Goal: Register for event/course

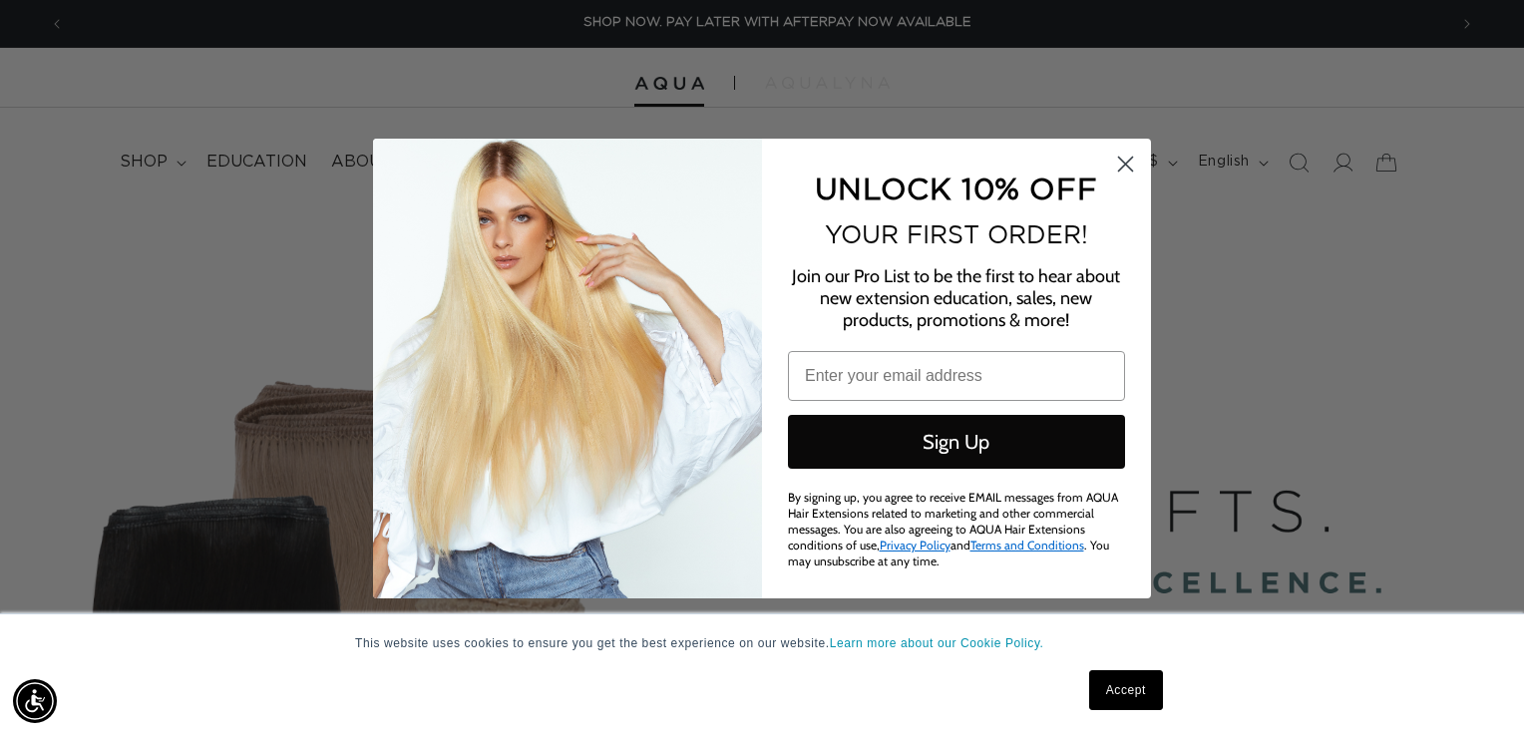
scroll to position [0, 1382]
click at [1126, 168] on circle "Close dialog" at bounding box center [1125, 163] width 33 height 33
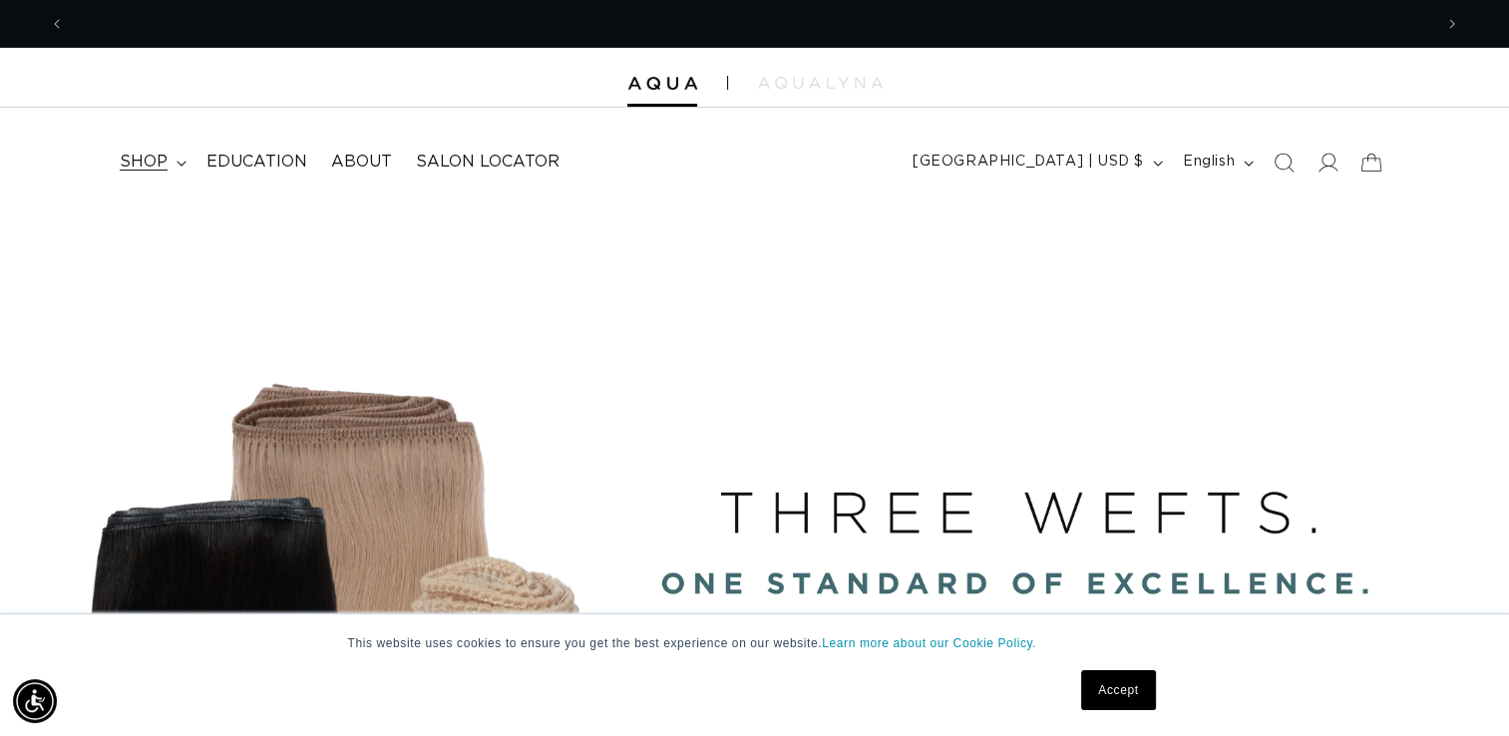
scroll to position [0, 2733]
click at [181, 161] on icon at bounding box center [182, 164] width 10 height 6
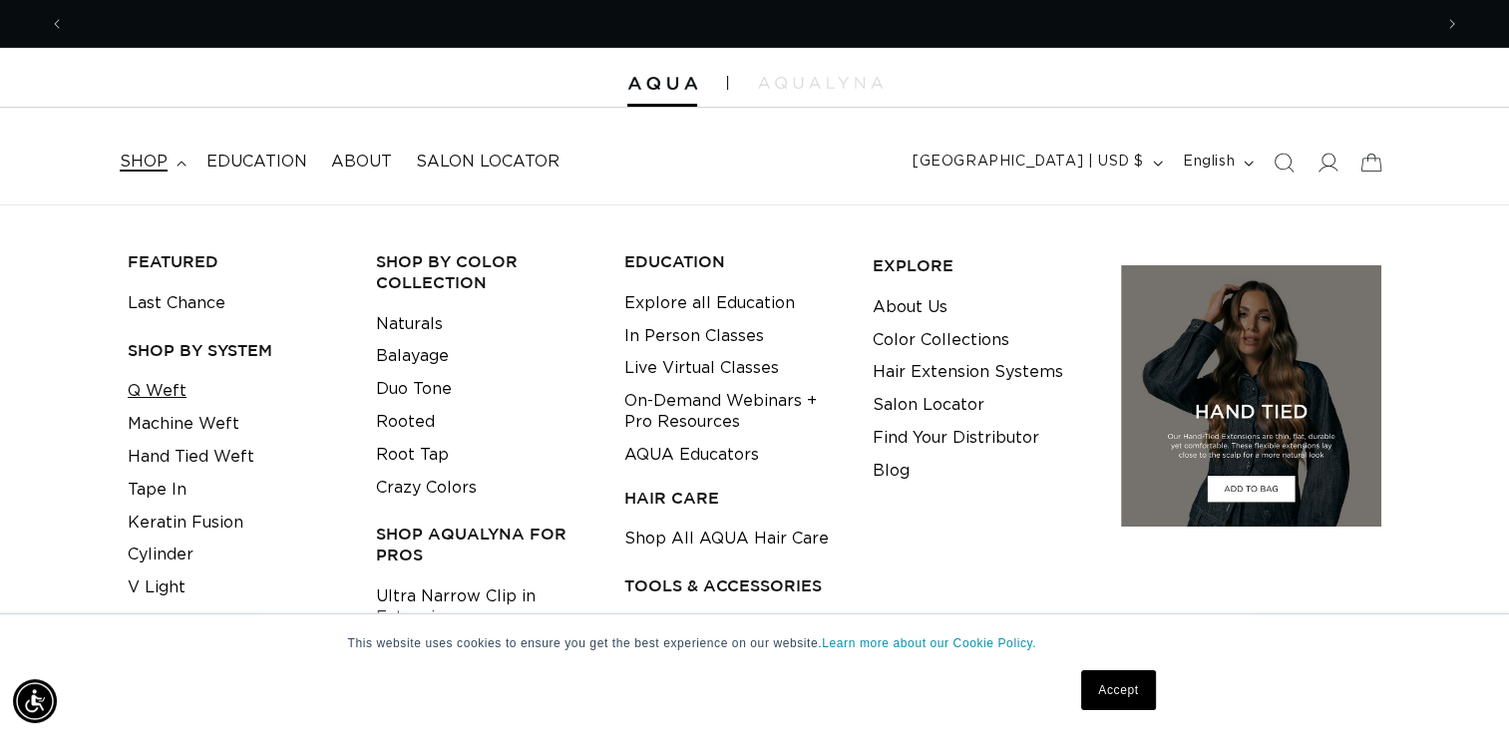
scroll to position [0, 1367]
click at [169, 389] on link "Q Weft" at bounding box center [157, 391] width 59 height 33
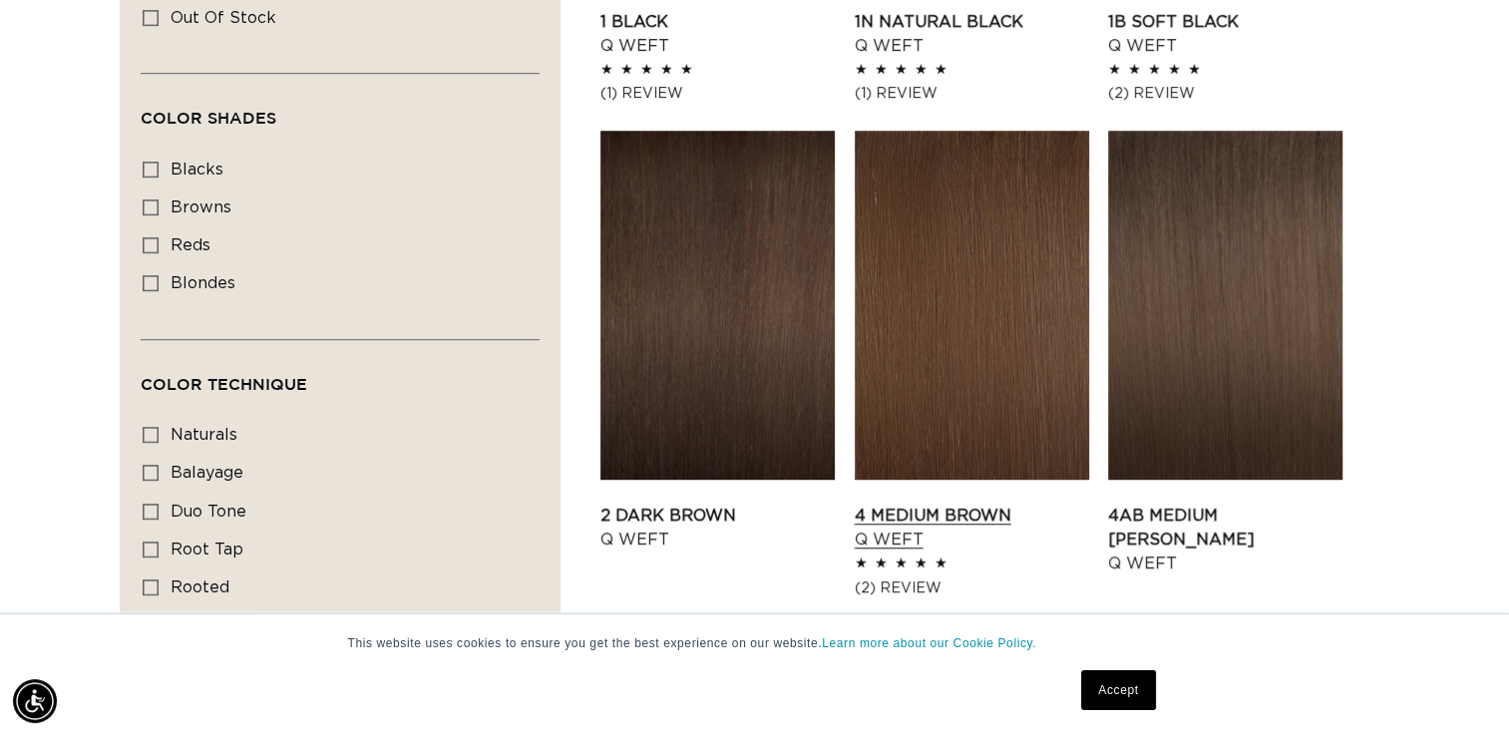
click at [943, 504] on link "4 Medium Brown Q Weft" at bounding box center [972, 528] width 234 height 48
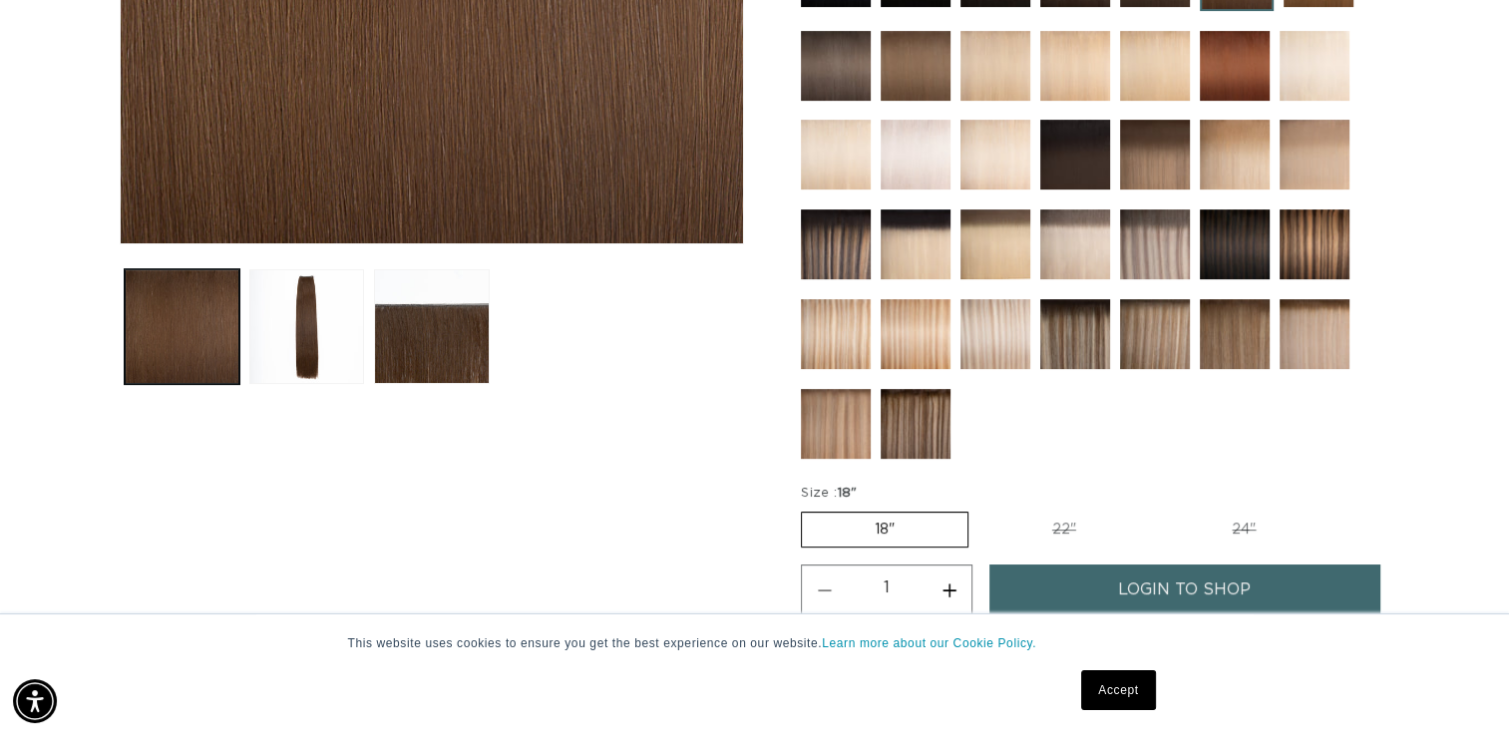
scroll to position [598, 0]
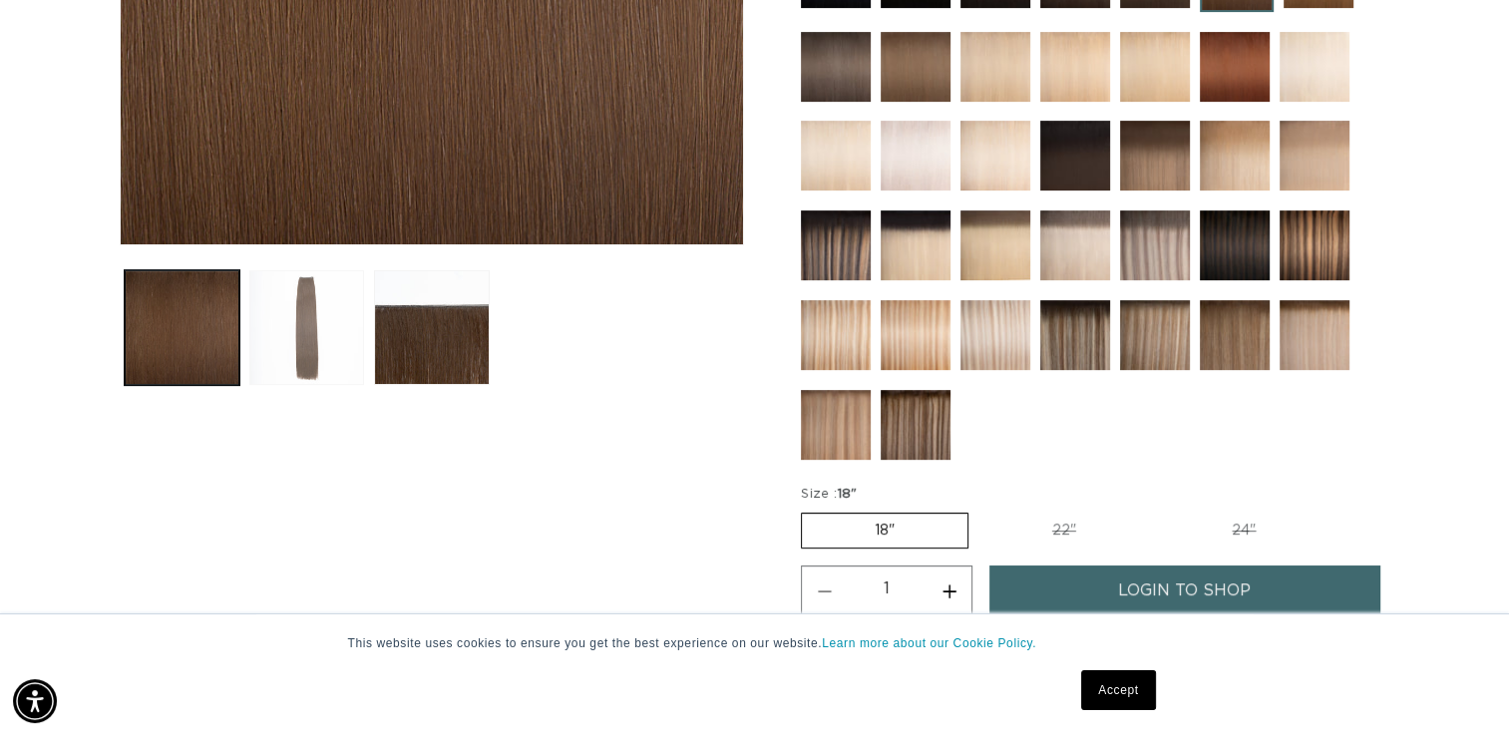
click at [320, 365] on button "Load image 2 in gallery view" at bounding box center [306, 327] width 115 height 115
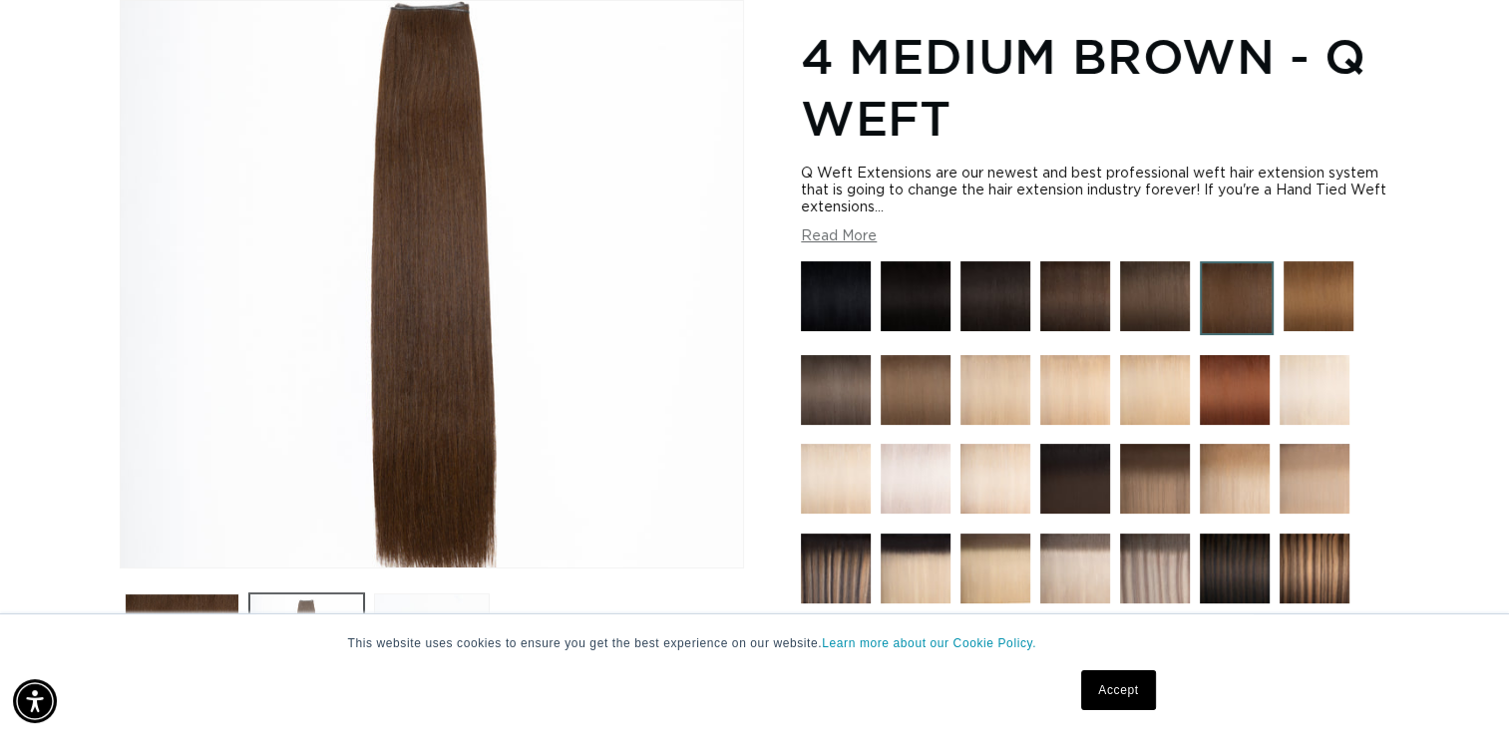
scroll to position [0, 0]
click at [1113, 494] on div at bounding box center [1095, 527] width 588 height 532
click at [1086, 491] on img at bounding box center [1075, 479] width 70 height 70
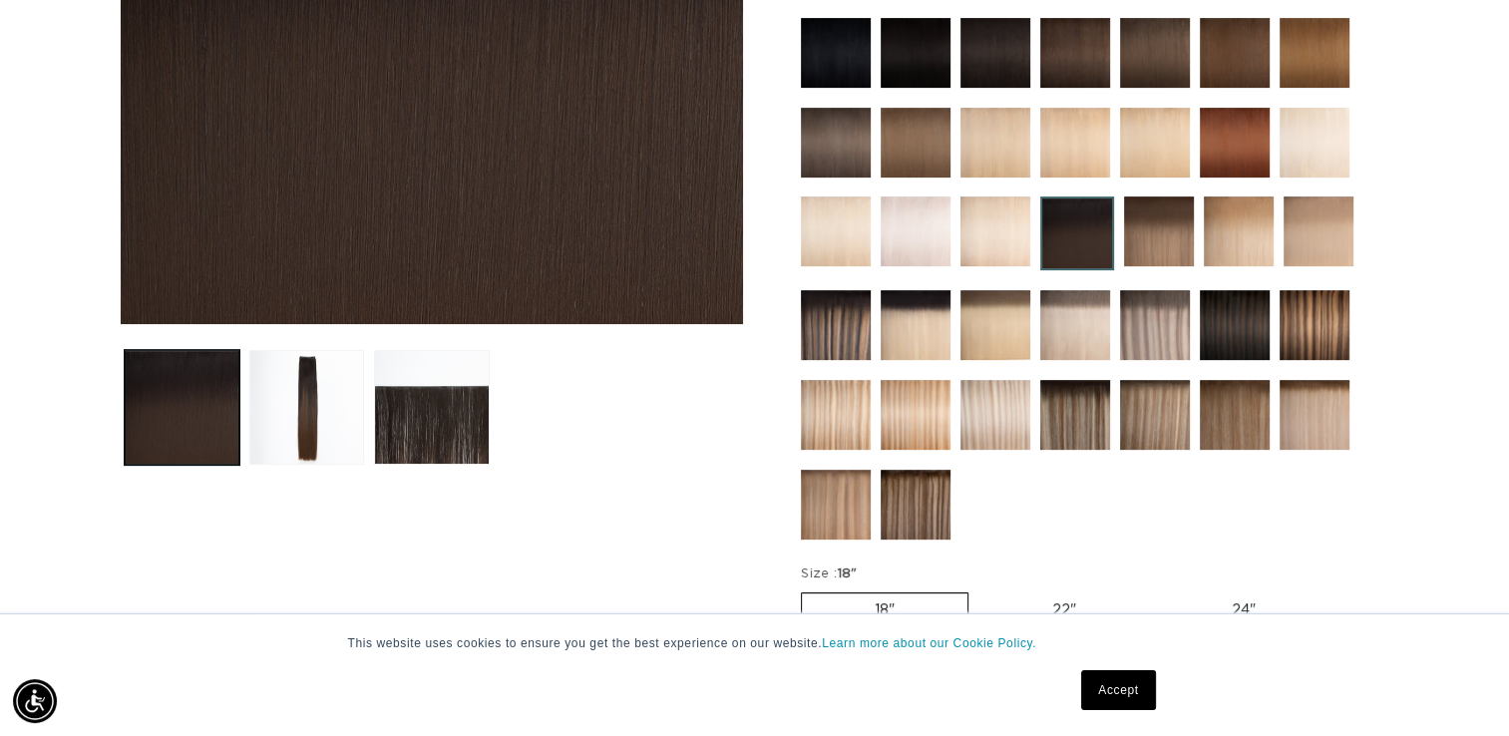
scroll to position [0, 2733]
click at [1061, 62] on img at bounding box center [1075, 53] width 70 height 70
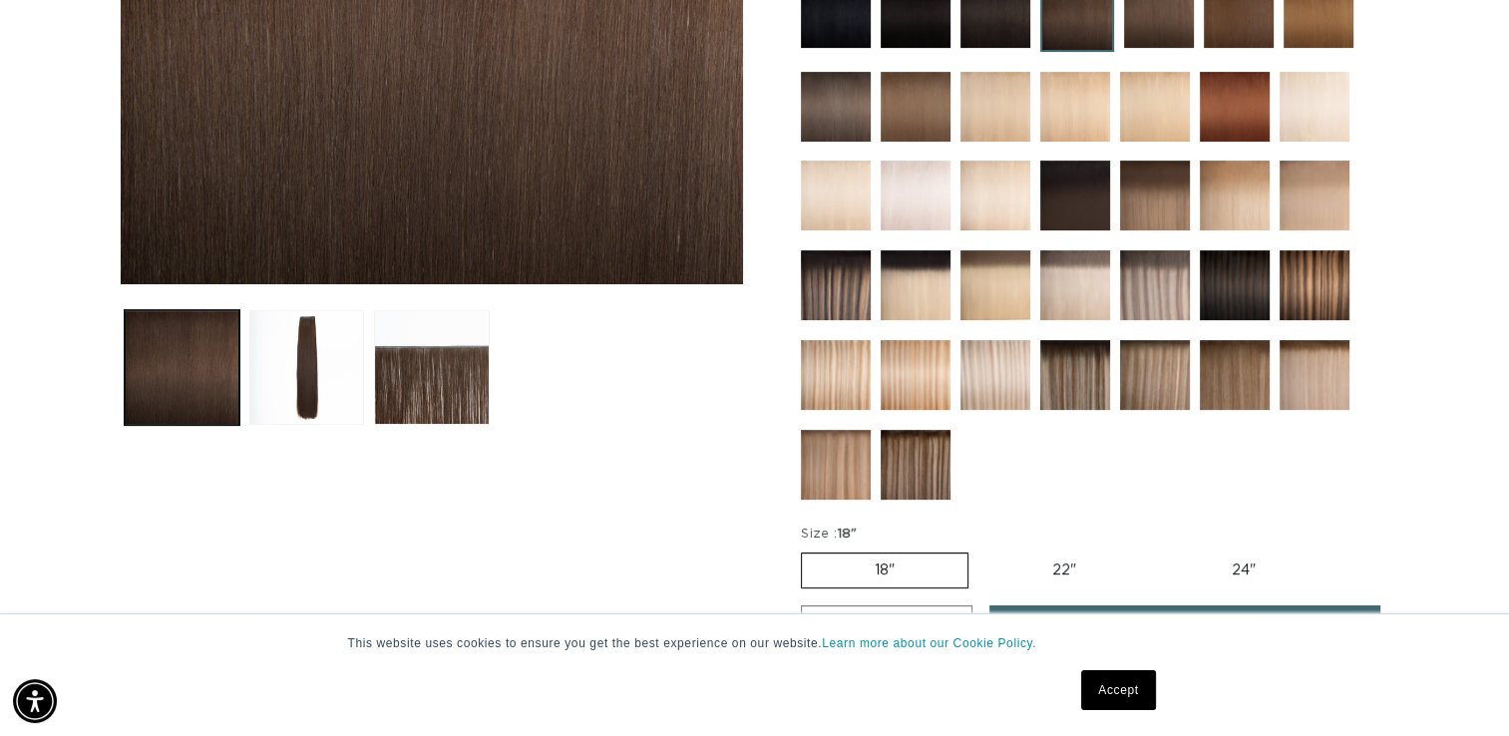
scroll to position [0, 1367]
click at [424, 380] on button "Load image 3 in gallery view" at bounding box center [431, 367] width 115 height 115
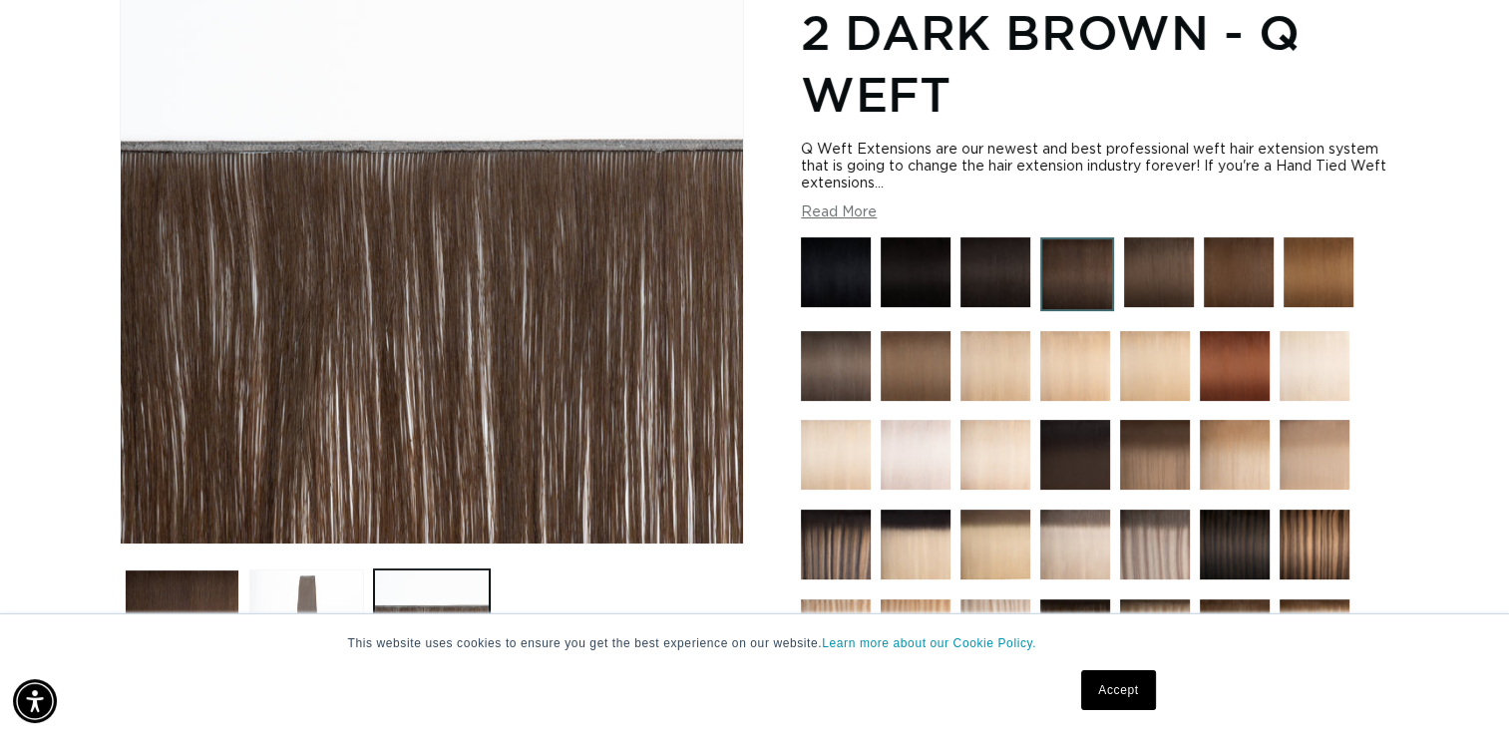
click at [324, 359] on media-gallery "Skip to product information Open media 1 in modal Open media 2 in modal Open me…" at bounding box center [432, 332] width 624 height 713
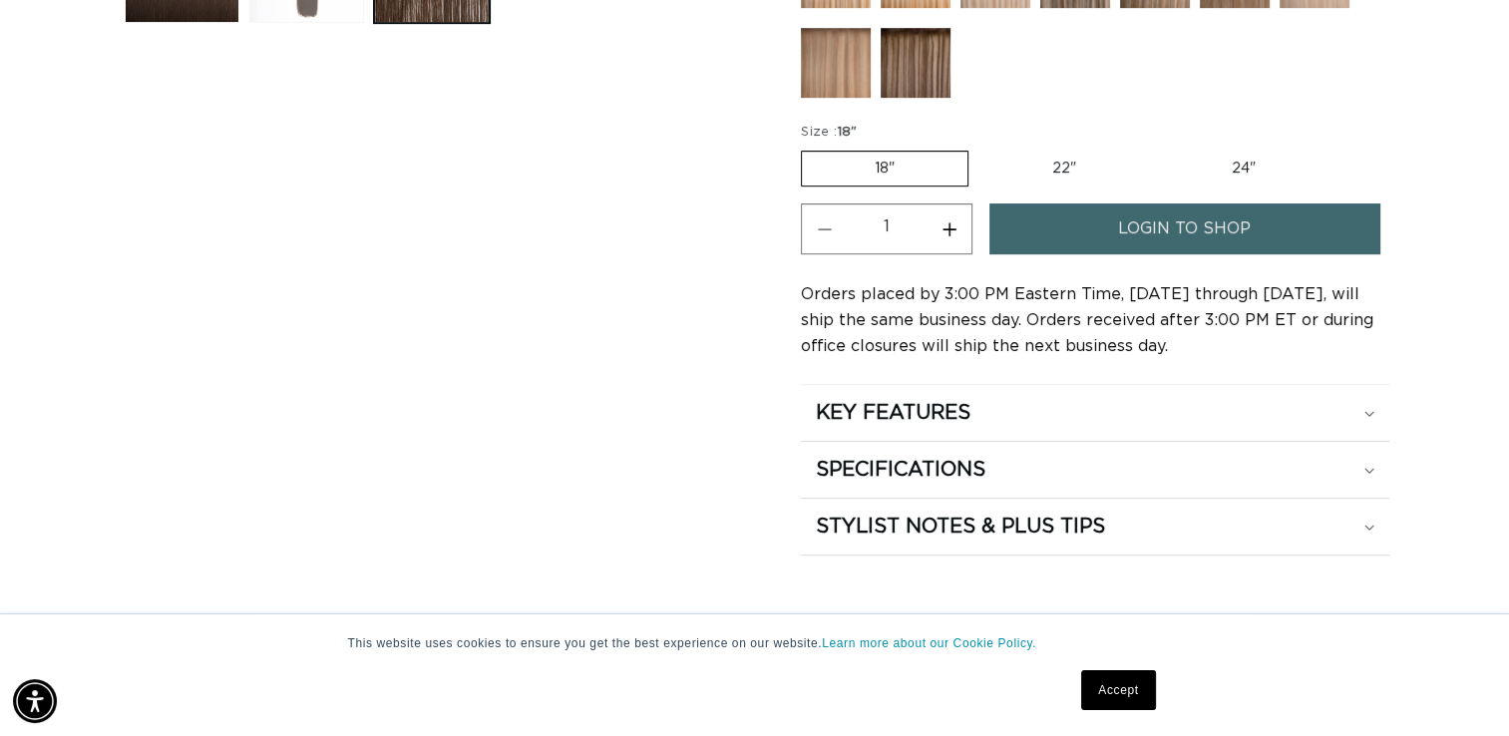
scroll to position [953, 0]
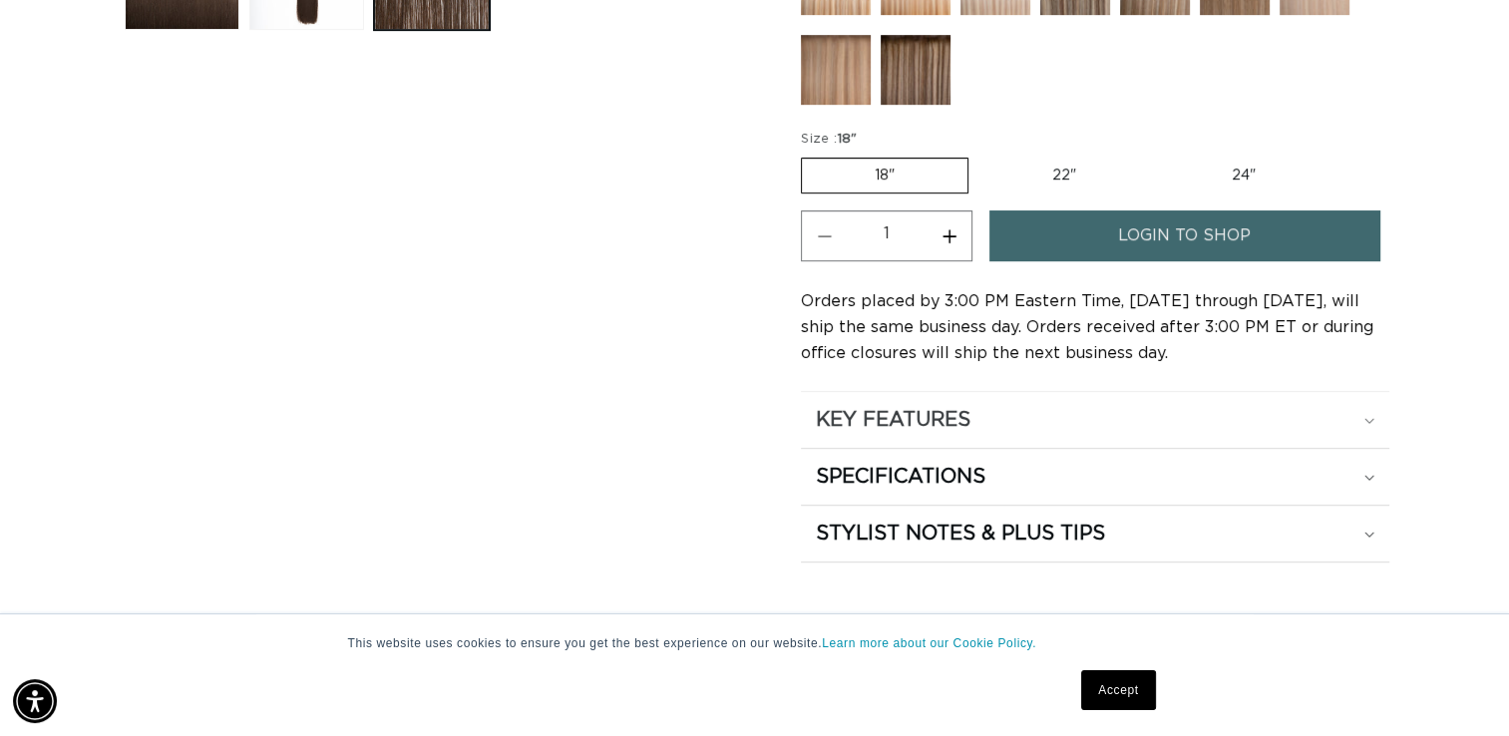
click at [1036, 411] on div "KEY FEATURES" at bounding box center [1095, 420] width 558 height 26
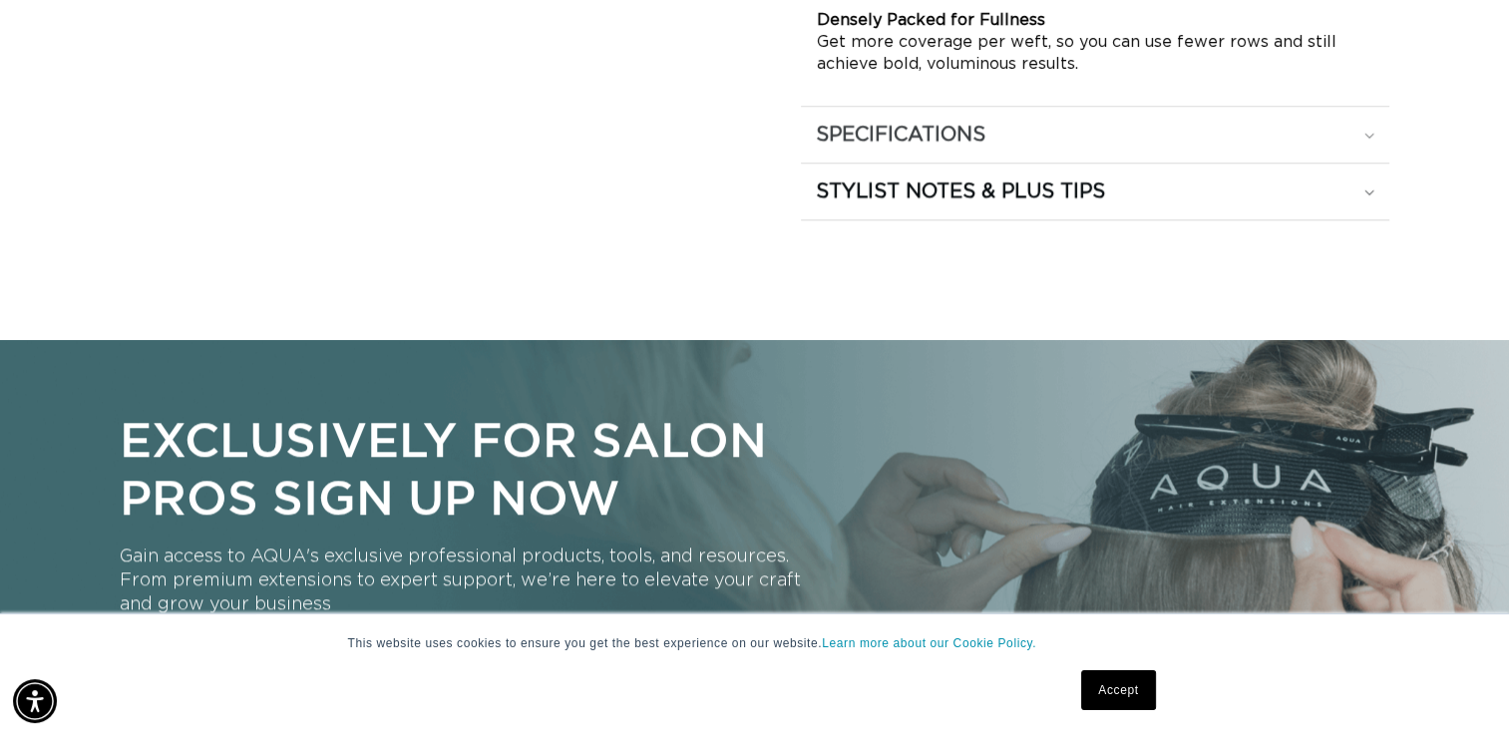
scroll to position [0, 1367]
click at [1348, 130] on div "SPECIFICATIONS" at bounding box center [1095, 135] width 558 height 26
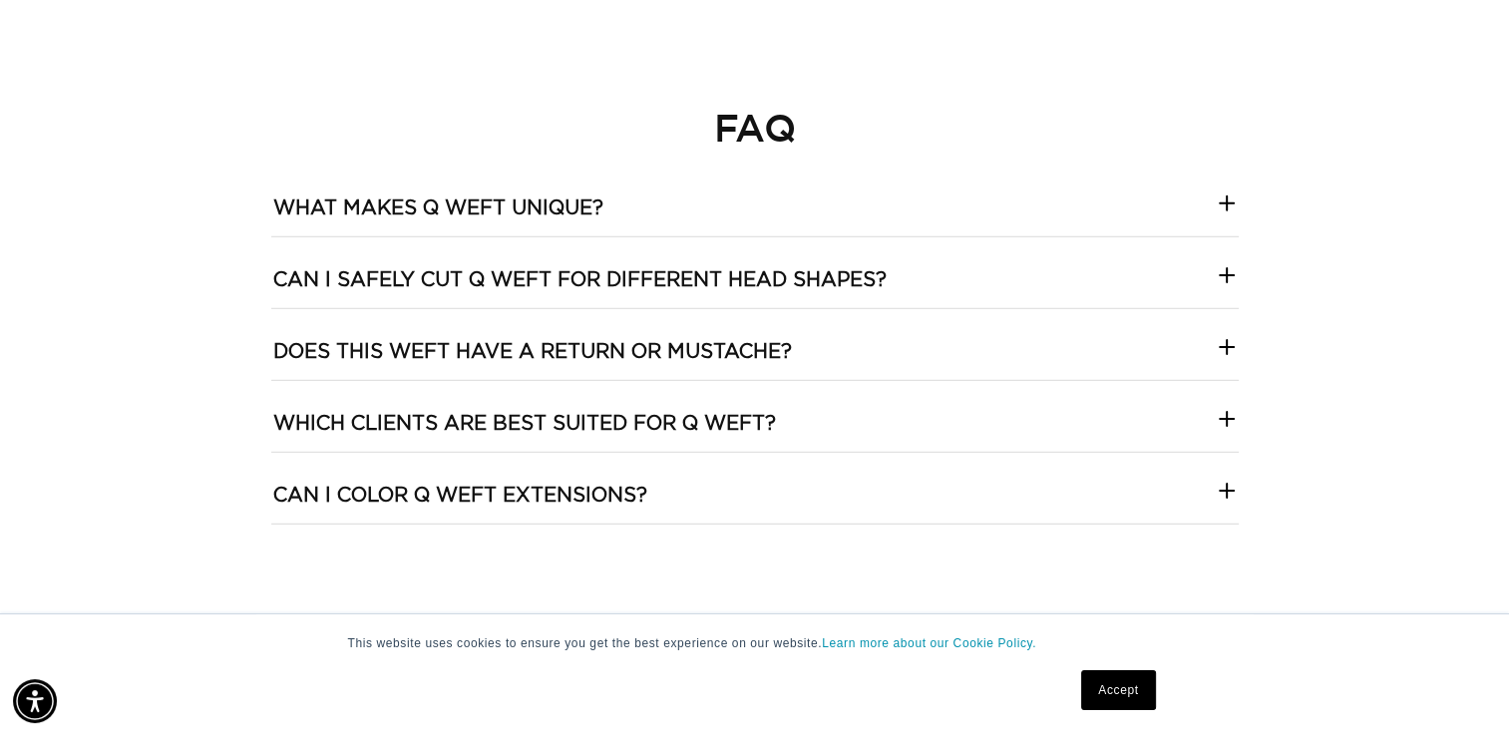
scroll to position [0, 0]
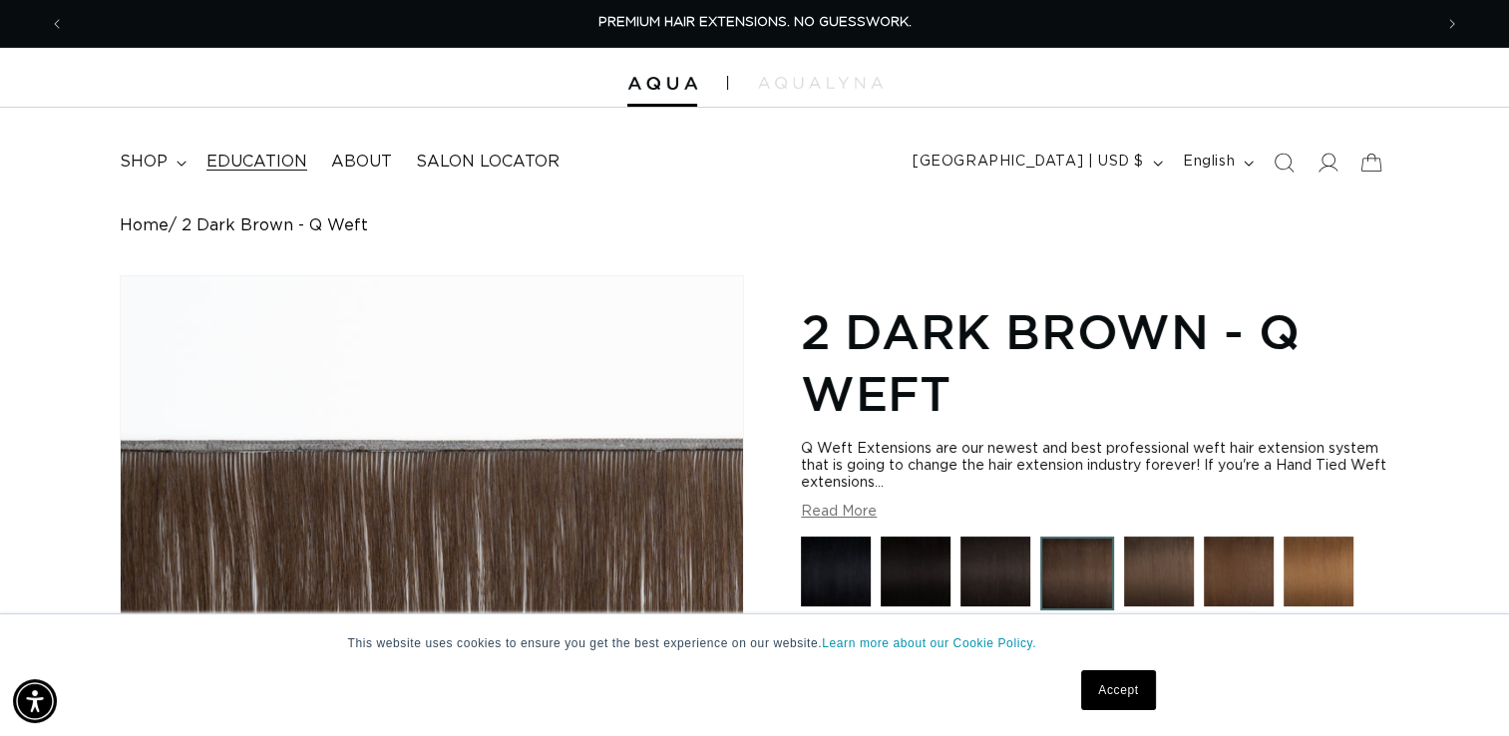
click at [257, 159] on span "Education" at bounding box center [256, 162] width 101 height 21
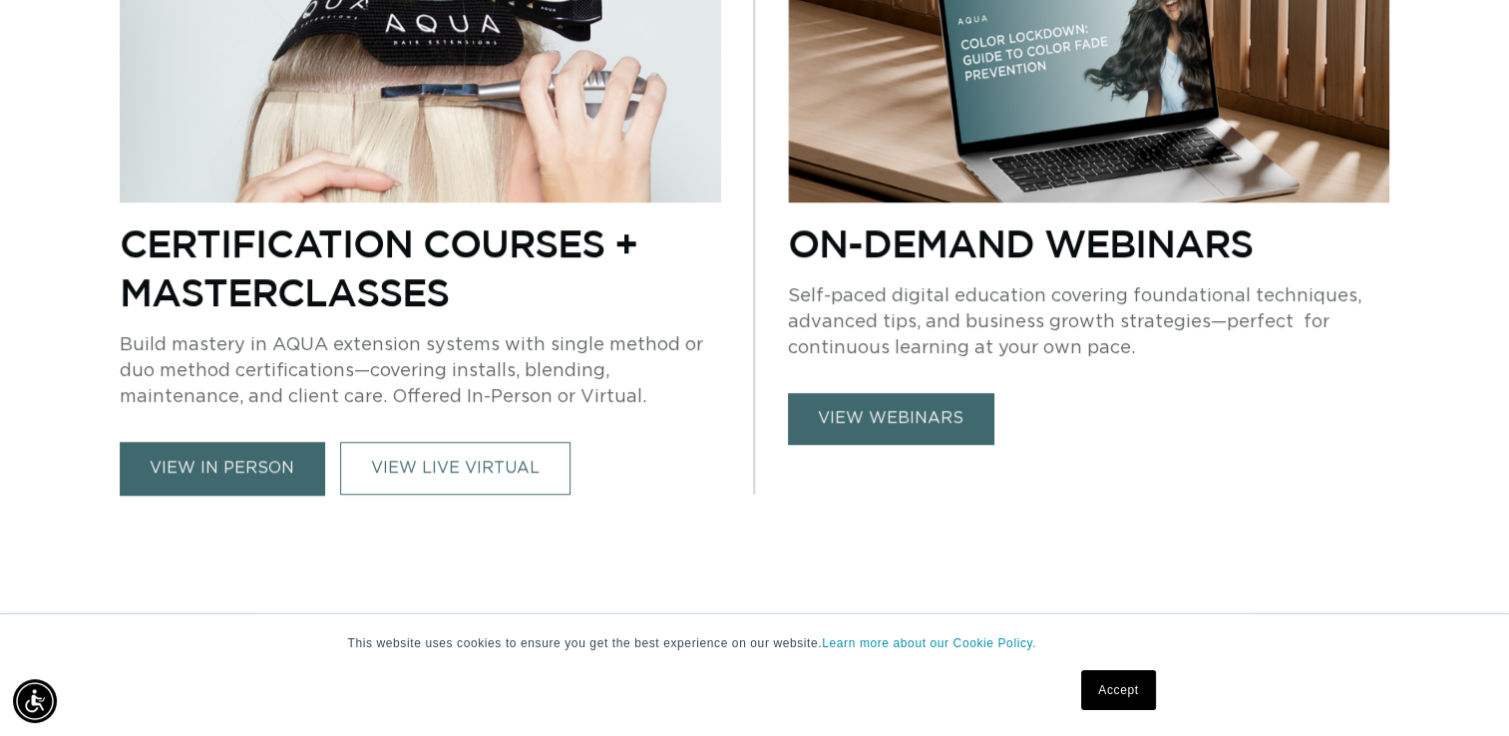
scroll to position [1436, 0]
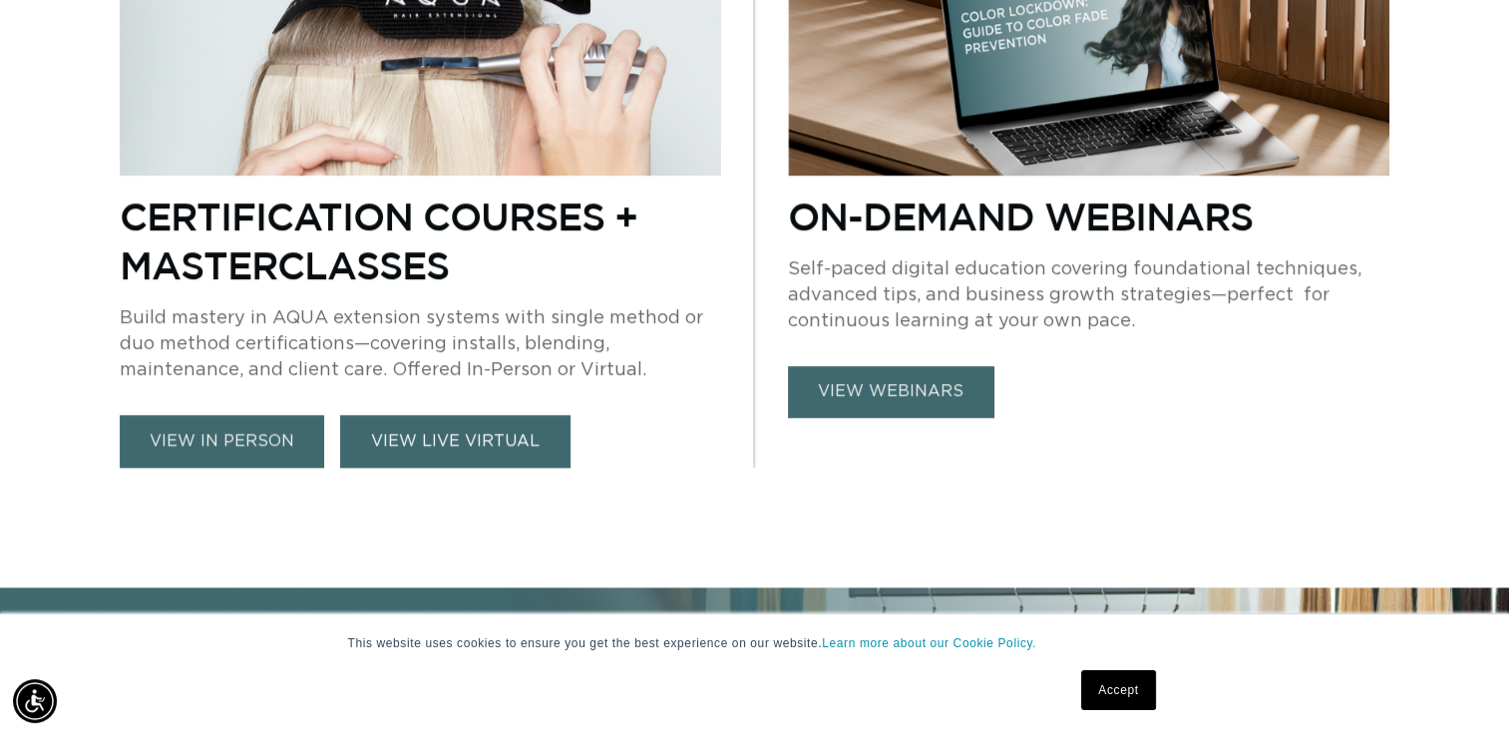
click at [399, 444] on link "VIEW LIVE VIRTUAL" at bounding box center [455, 441] width 230 height 53
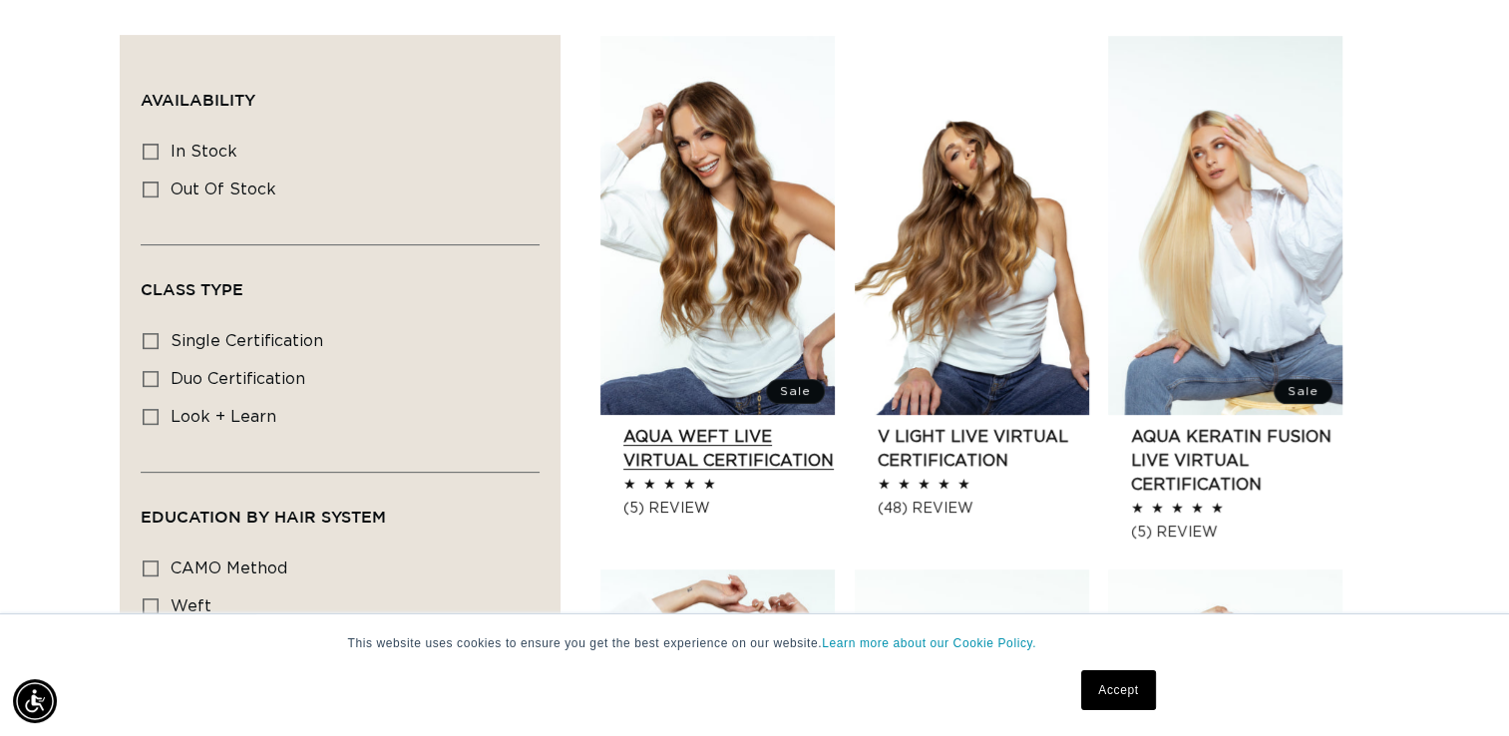
click at [730, 425] on link "AQUA Weft LIVE VIRTUAL Certification" at bounding box center [728, 449] width 211 height 48
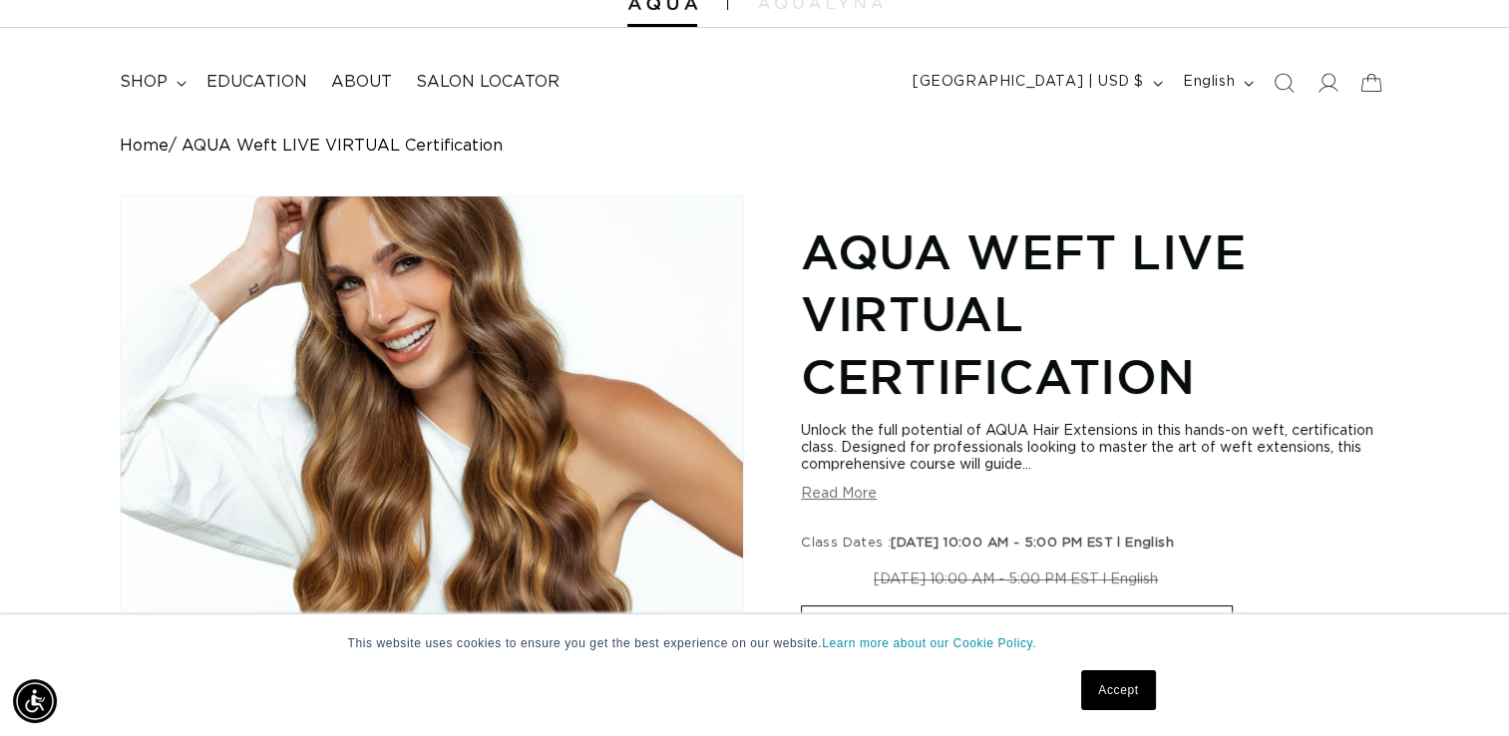
scroll to position [0, 2733]
click at [830, 490] on button "Read More" at bounding box center [839, 494] width 76 height 17
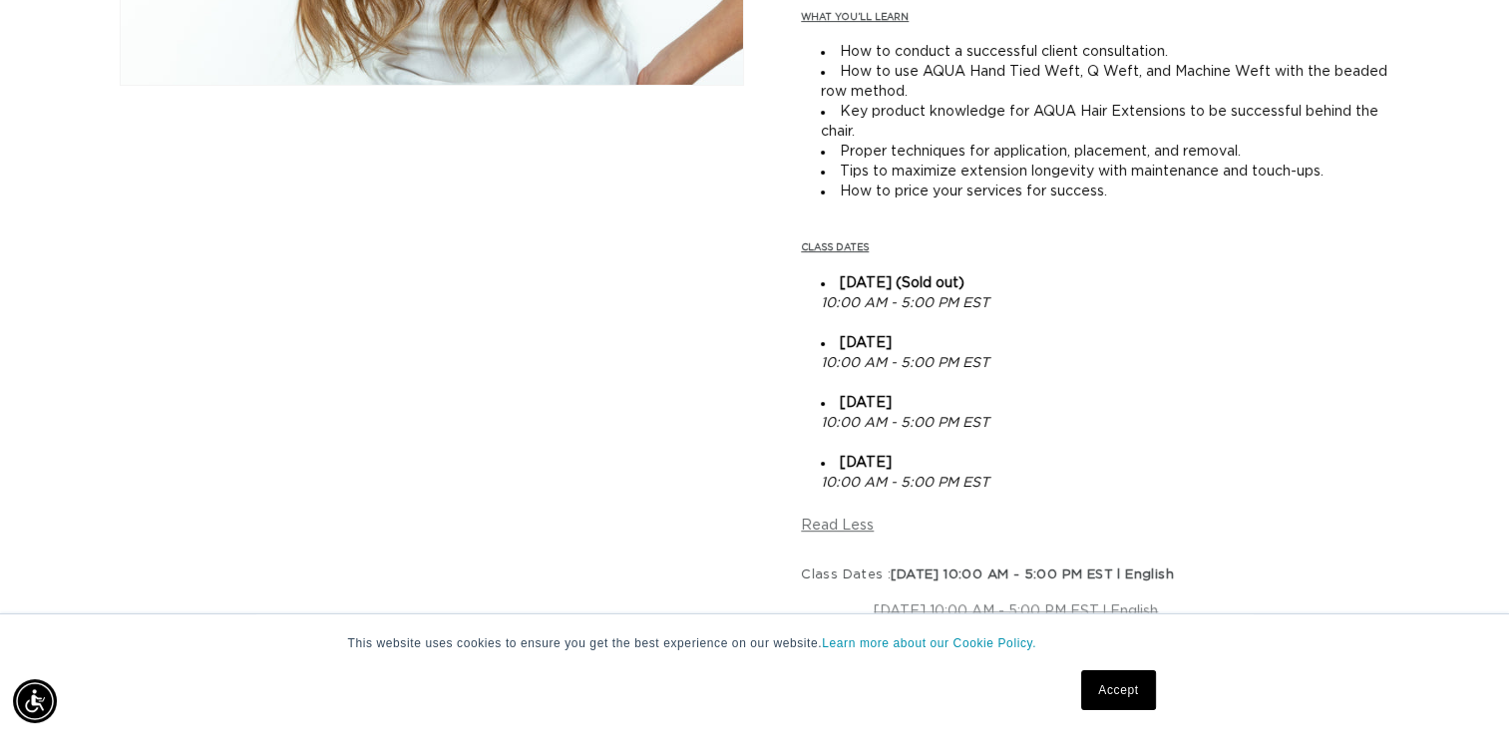
scroll to position [0, 0]
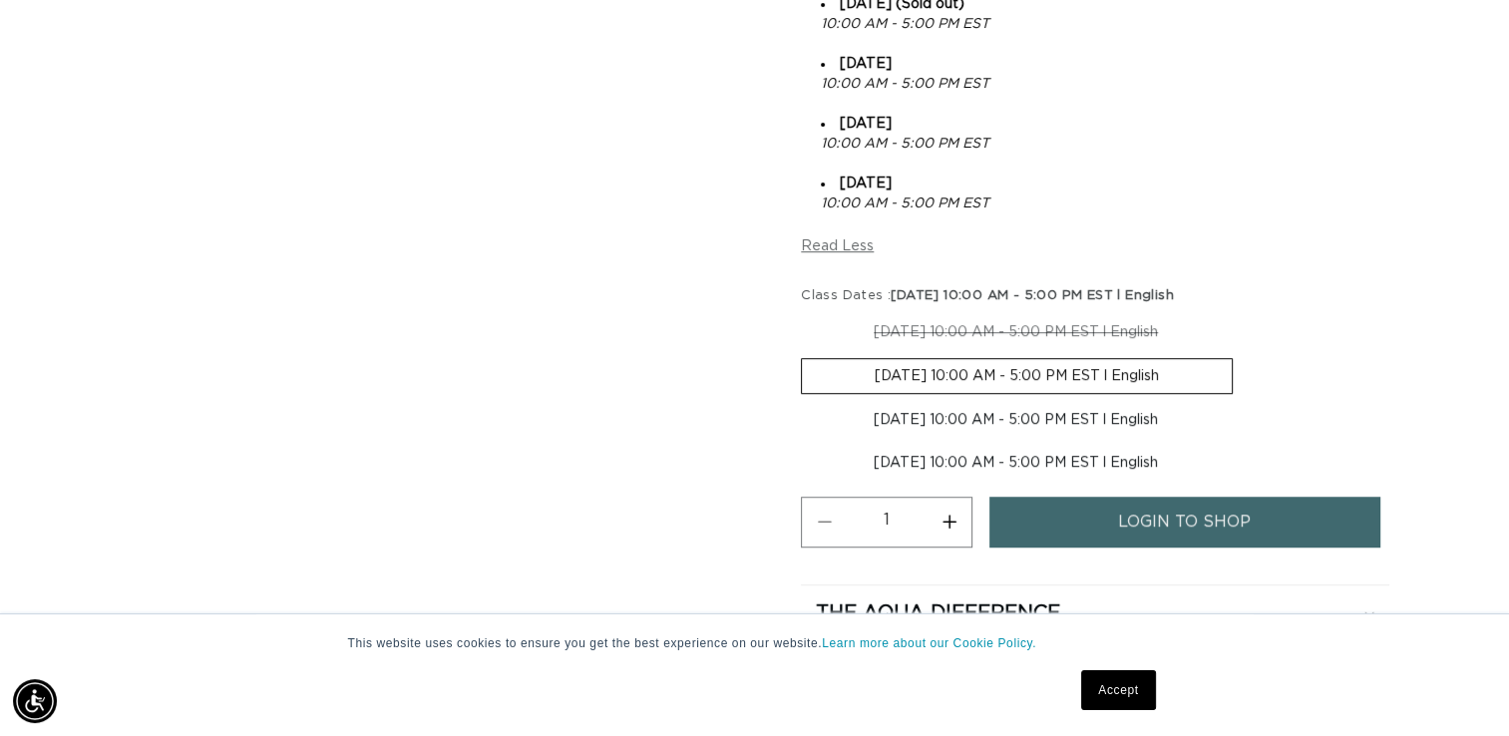
click at [1085, 514] on link "login to shop" at bounding box center [1184, 522] width 390 height 51
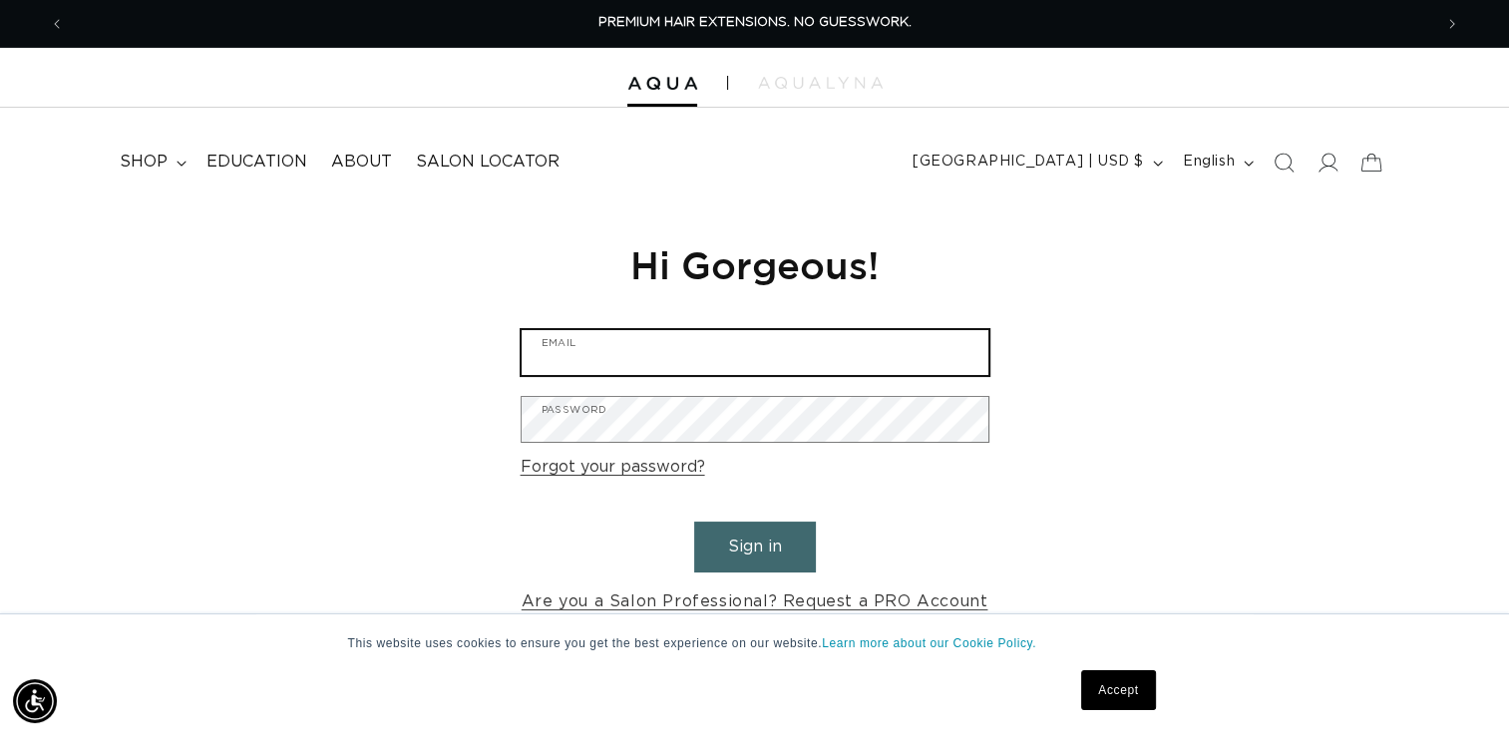
click at [864, 349] on input "Email" at bounding box center [755, 352] width 467 height 45
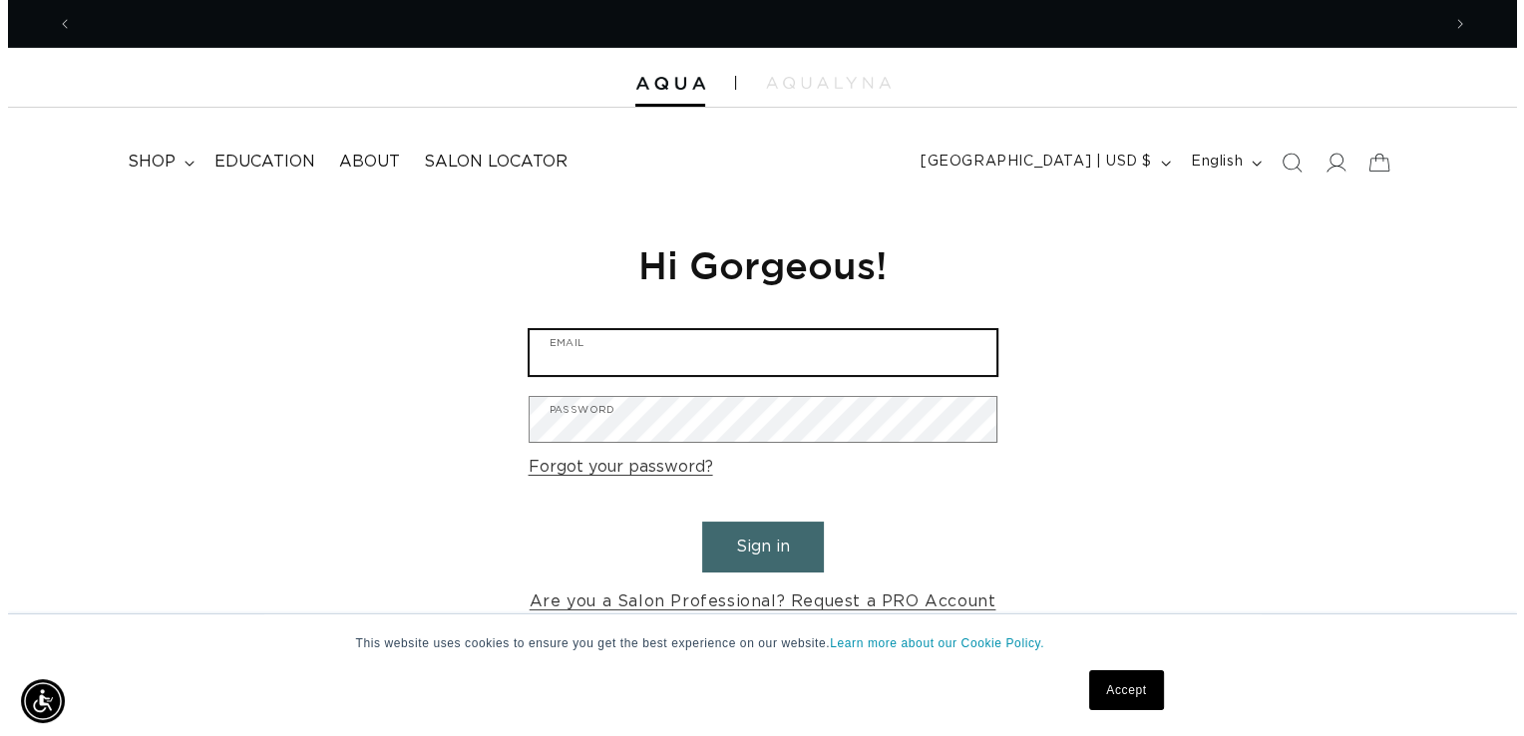
scroll to position [0, 1367]
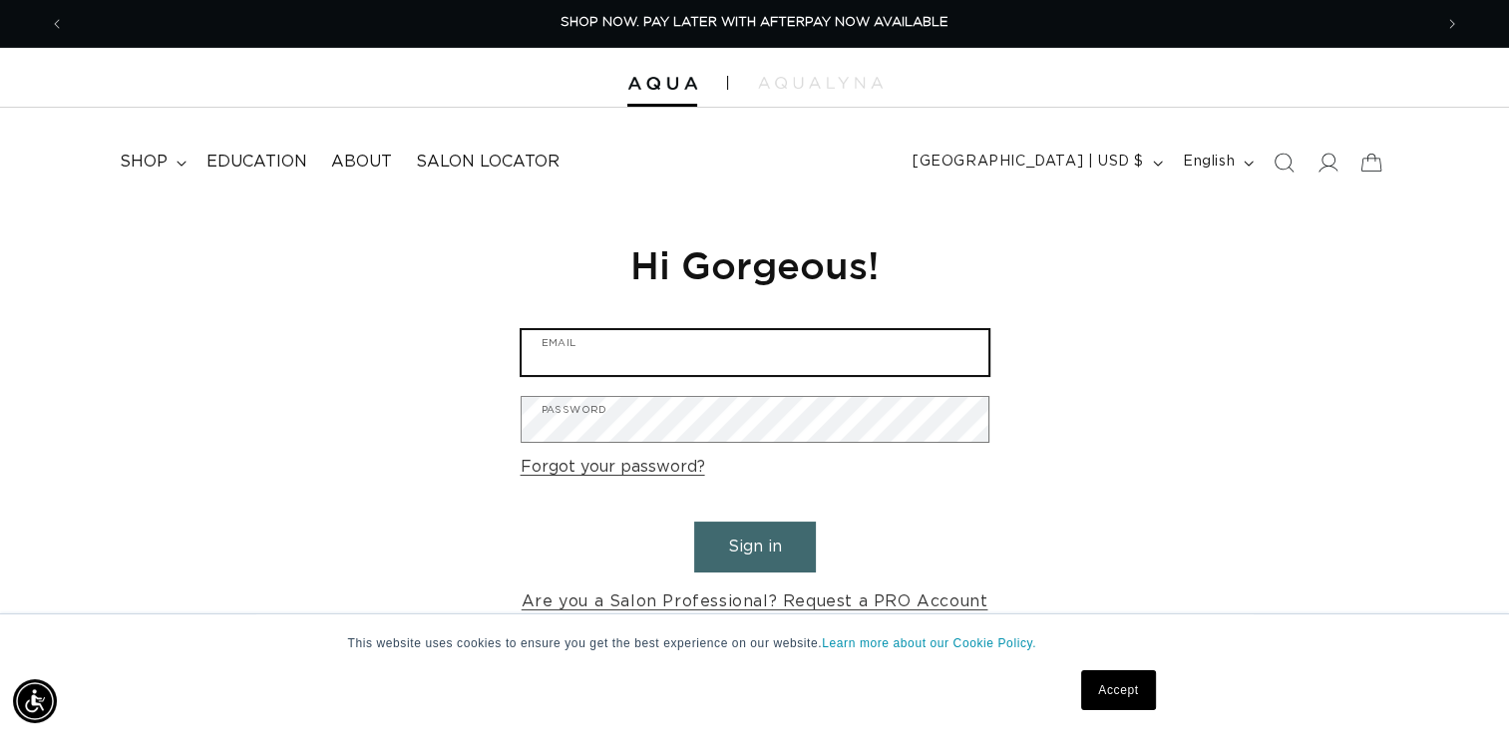
type input "[EMAIL_ADDRESS][DOMAIN_NAME]"
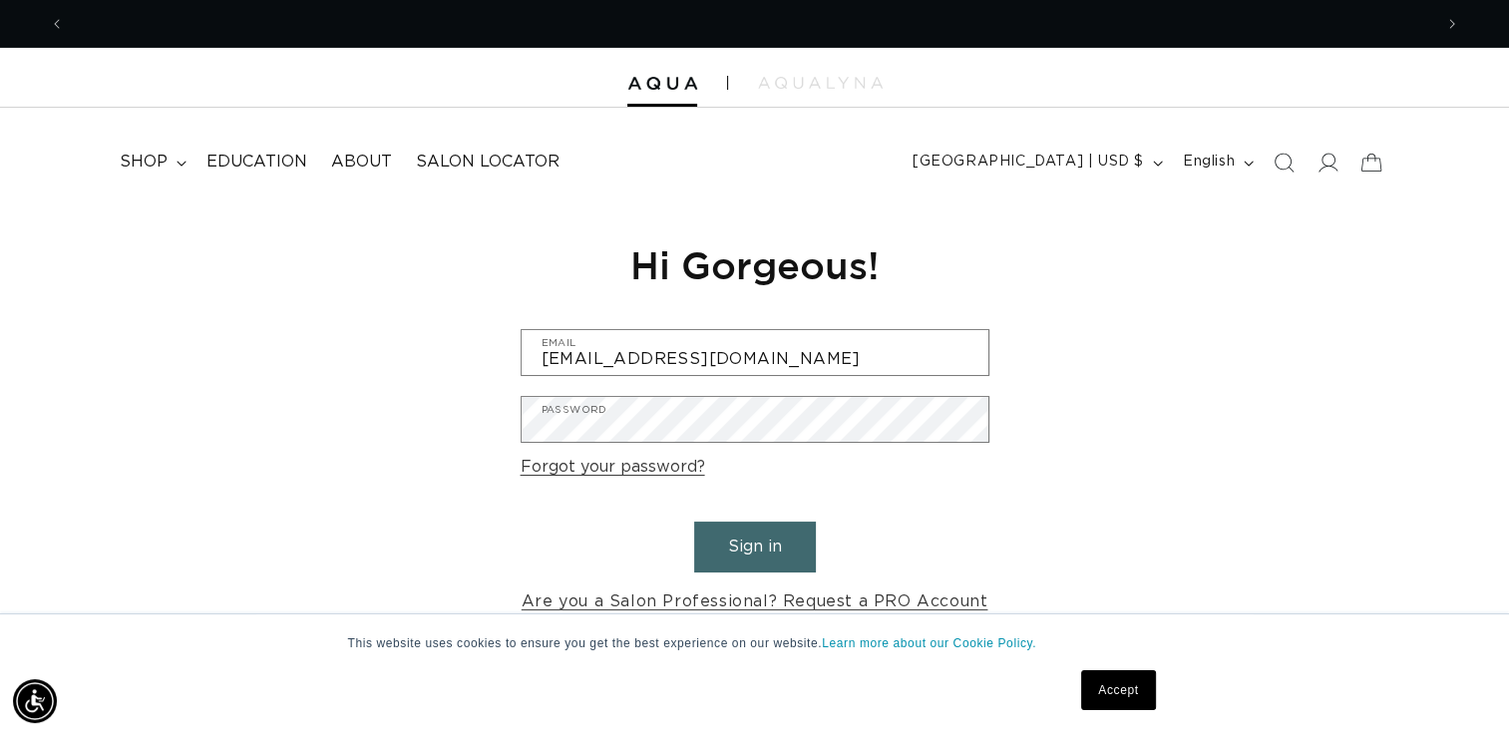
scroll to position [0, 2733]
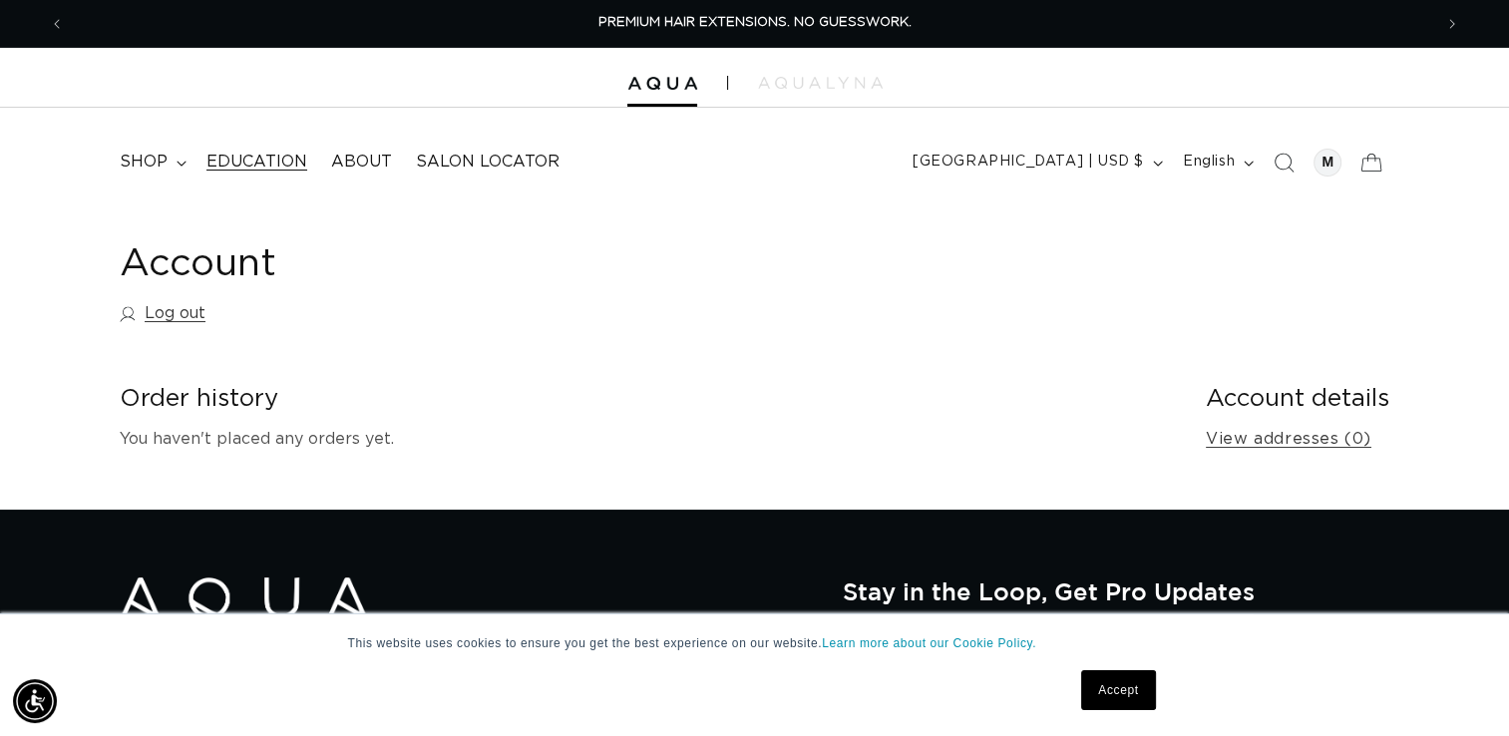
click at [237, 158] on span "Education" at bounding box center [256, 162] width 101 height 21
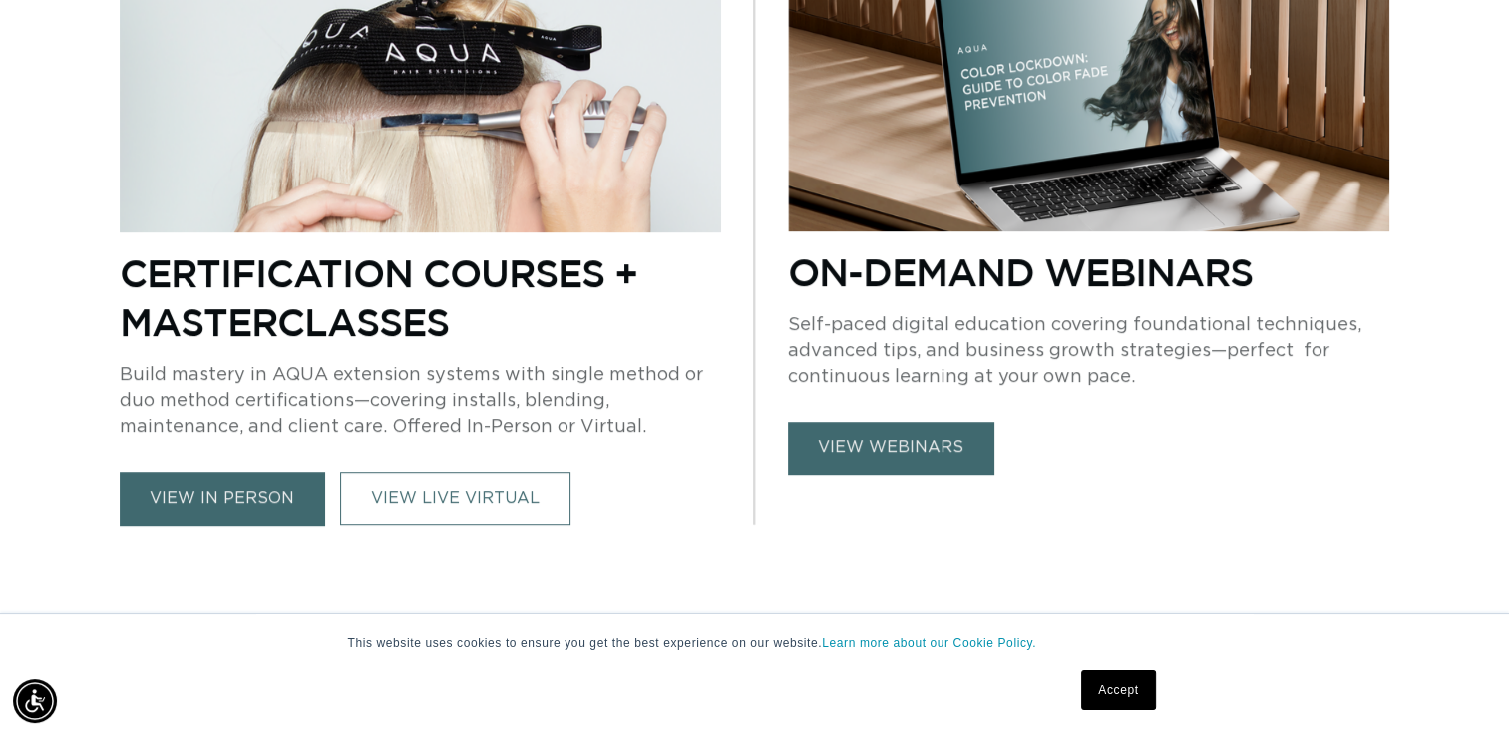
scroll to position [957, 0]
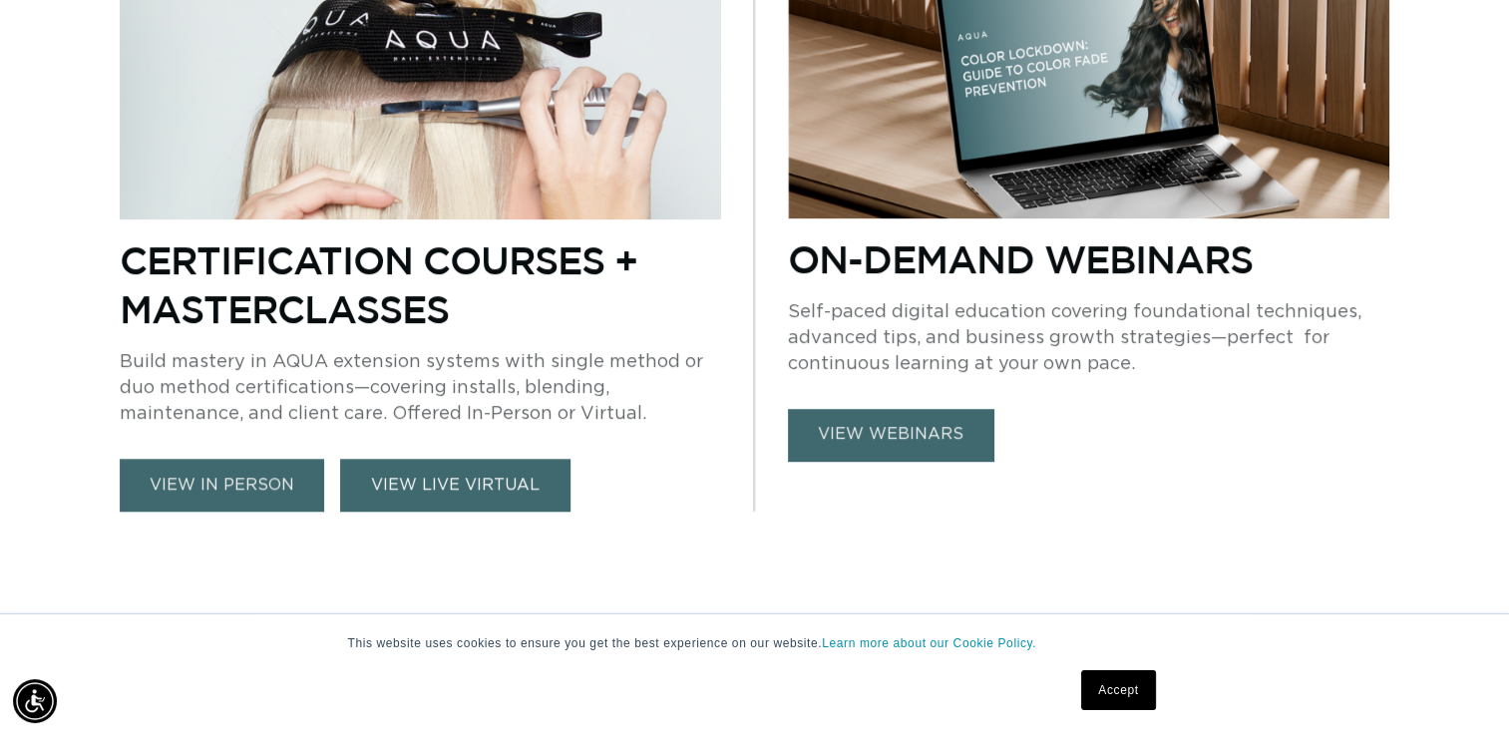
click at [499, 494] on link "VIEW LIVE VIRTUAL" at bounding box center [455, 485] width 230 height 53
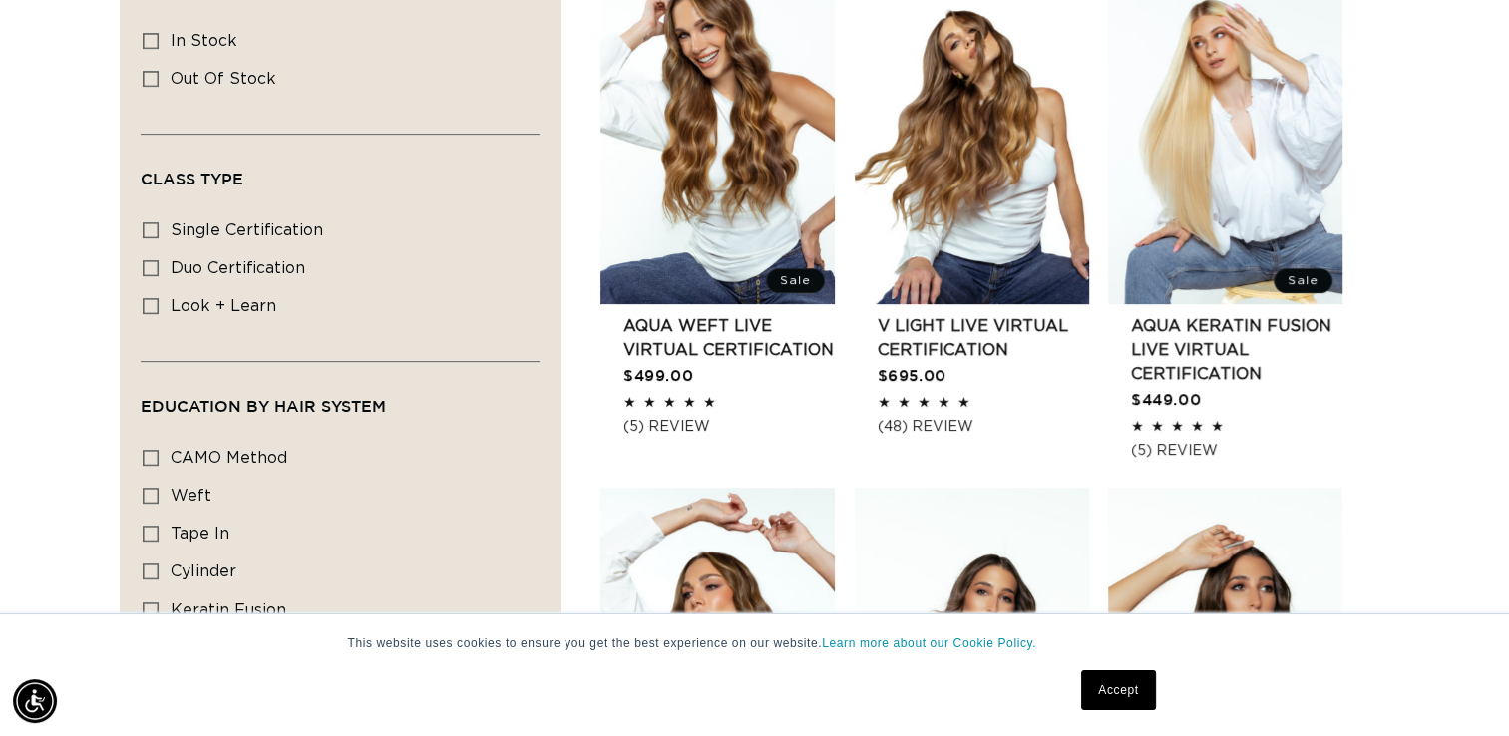
scroll to position [838, 0]
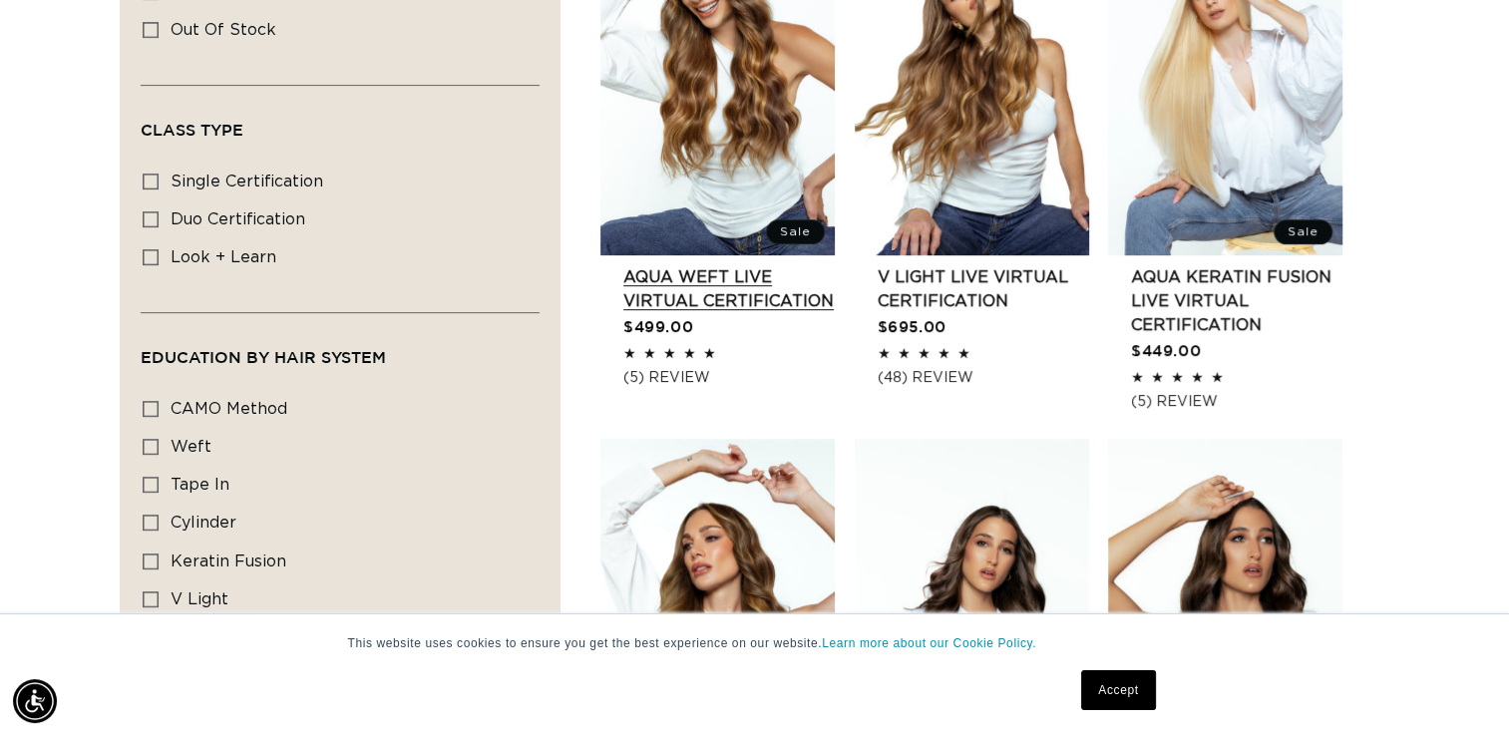
click at [760, 291] on link "AQUA Weft LIVE VIRTUAL Certification" at bounding box center [728, 289] width 211 height 48
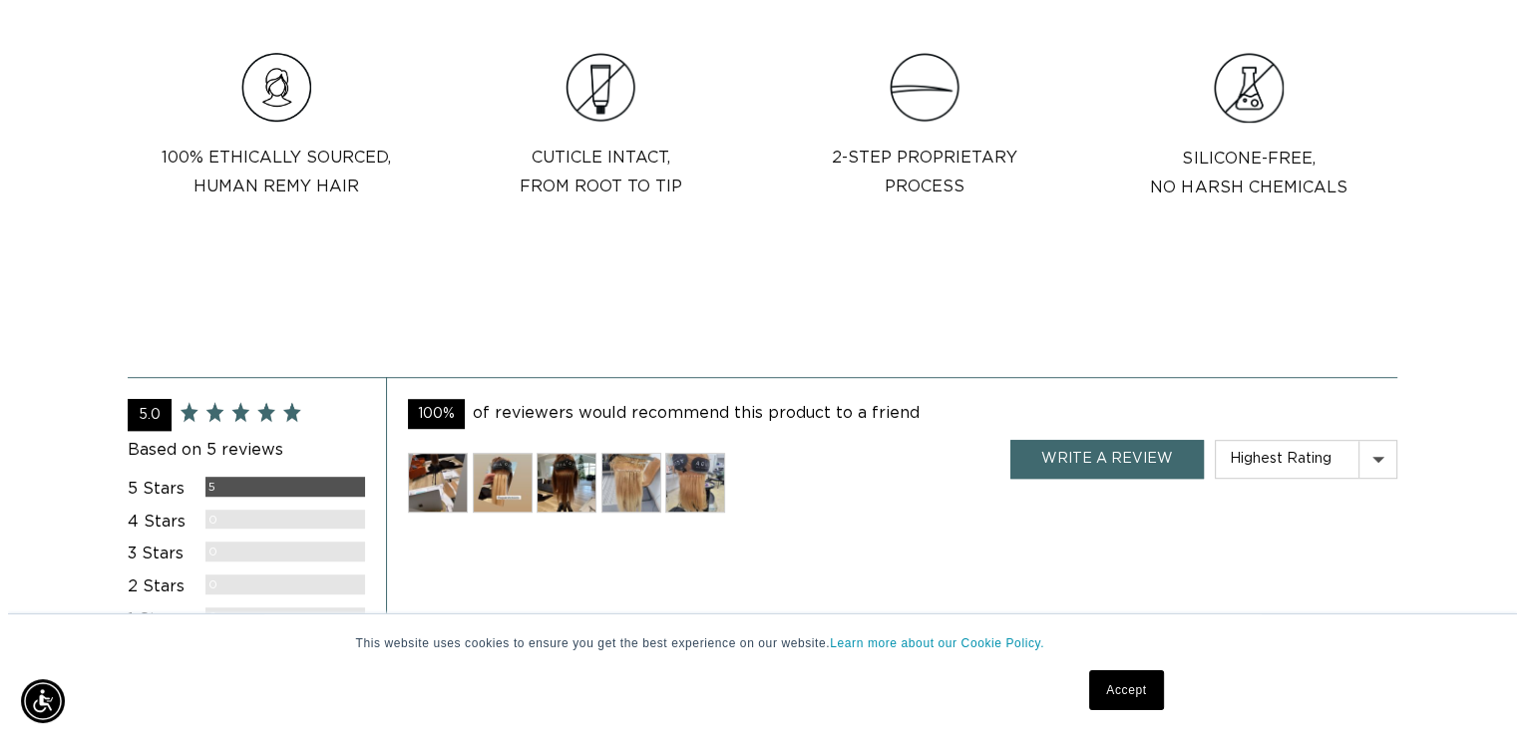
scroll to position [0, 1367]
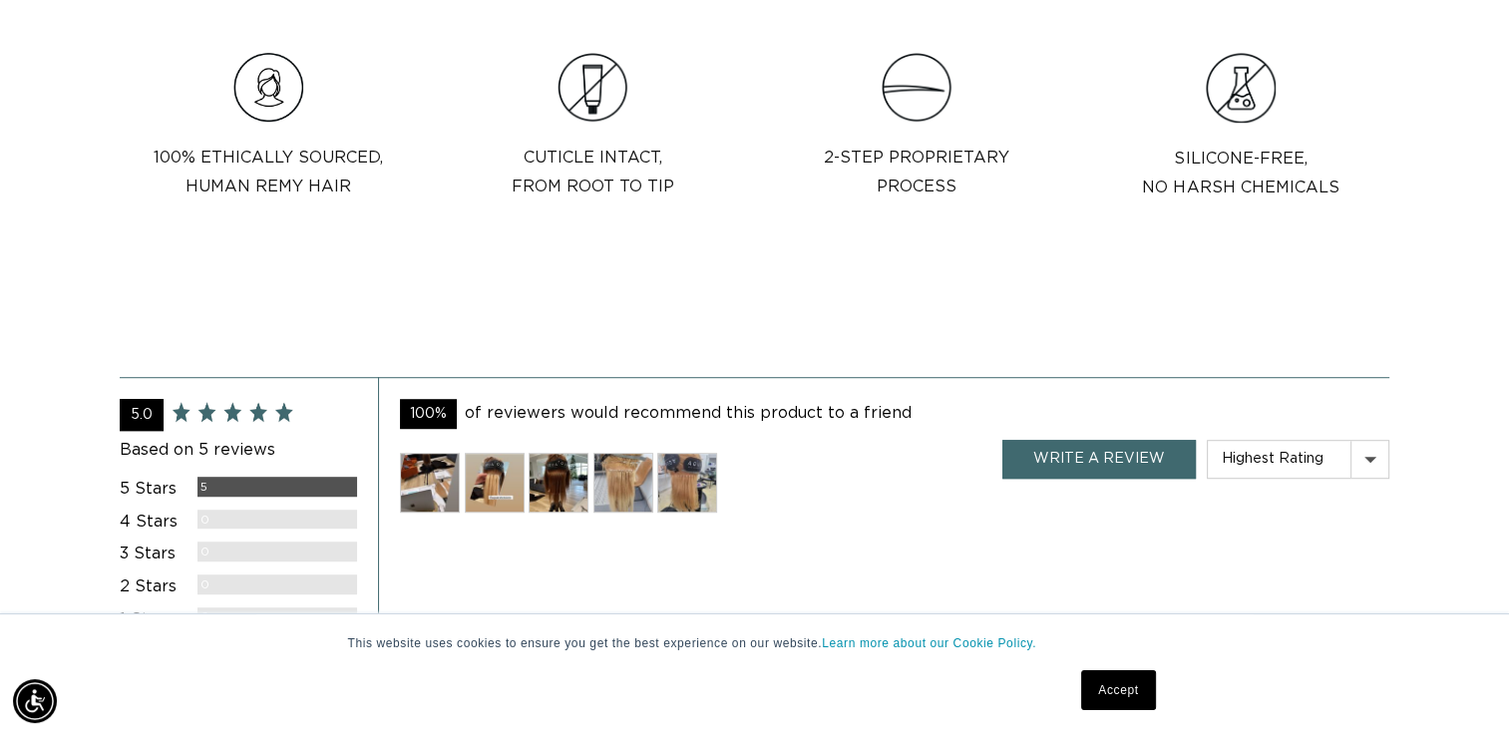
click at [482, 484] on img at bounding box center [495, 483] width 60 height 60
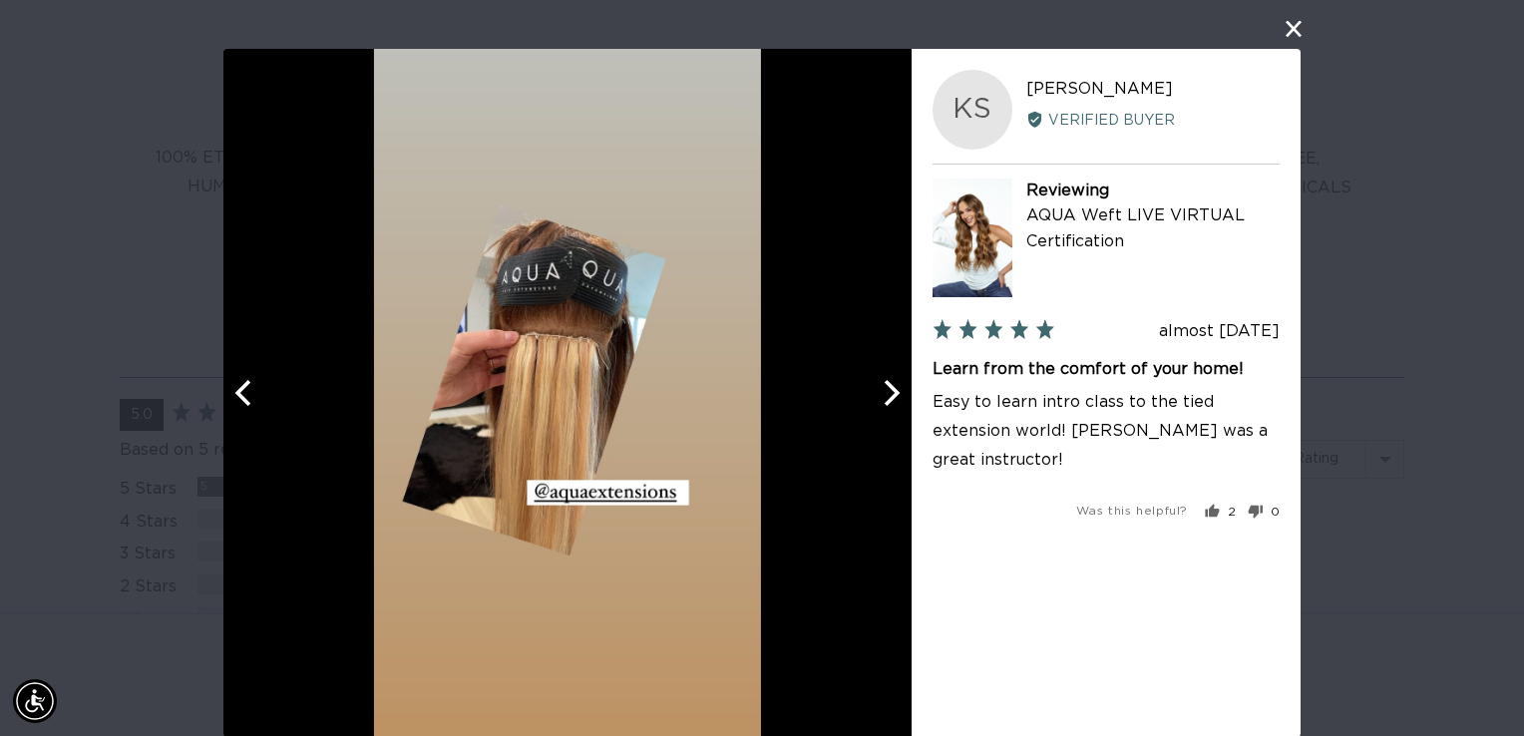
scroll to position [0, 2764]
click at [886, 394] on icon "Next" at bounding box center [893, 393] width 16 height 26
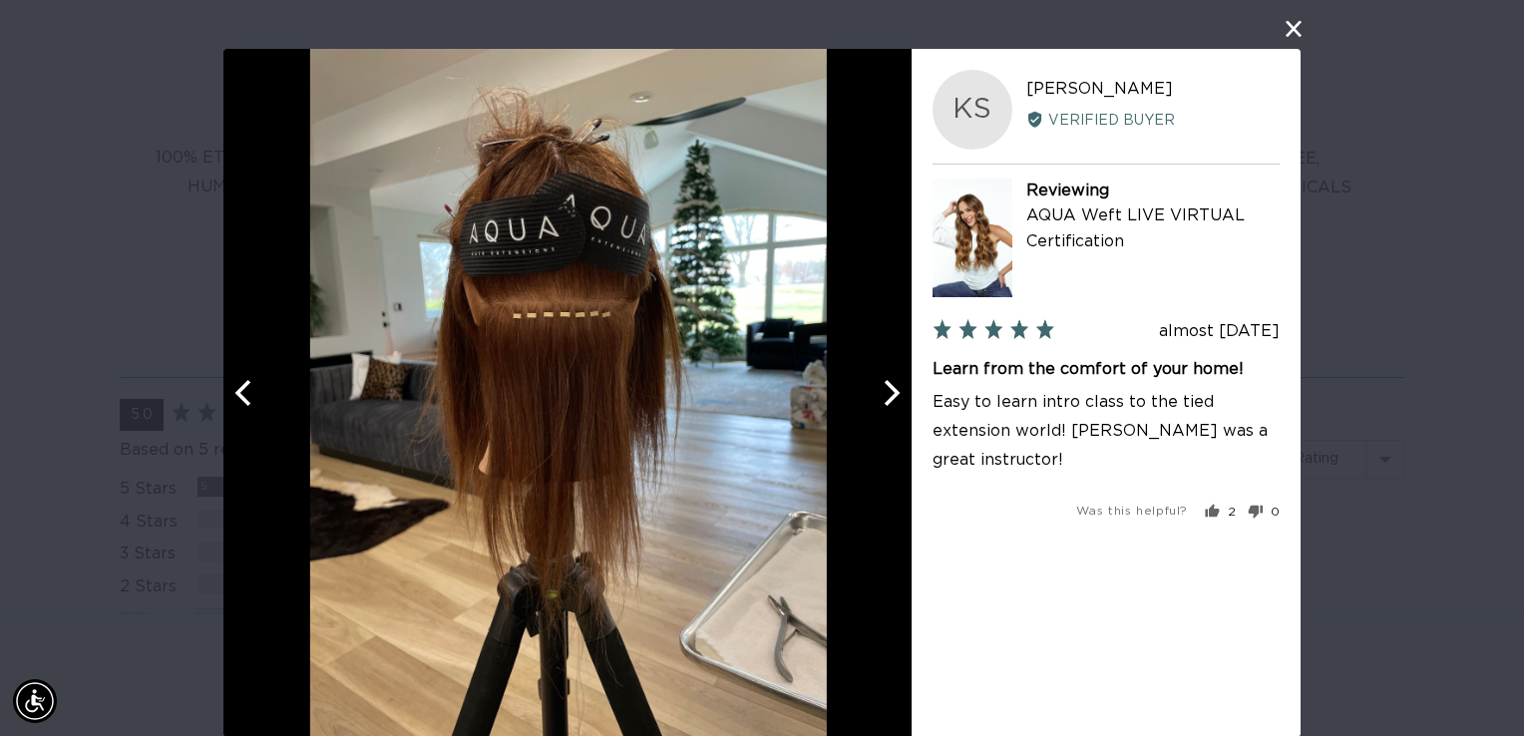
scroll to position [0, 0]
click at [885, 389] on icon "Next" at bounding box center [890, 393] width 26 height 26
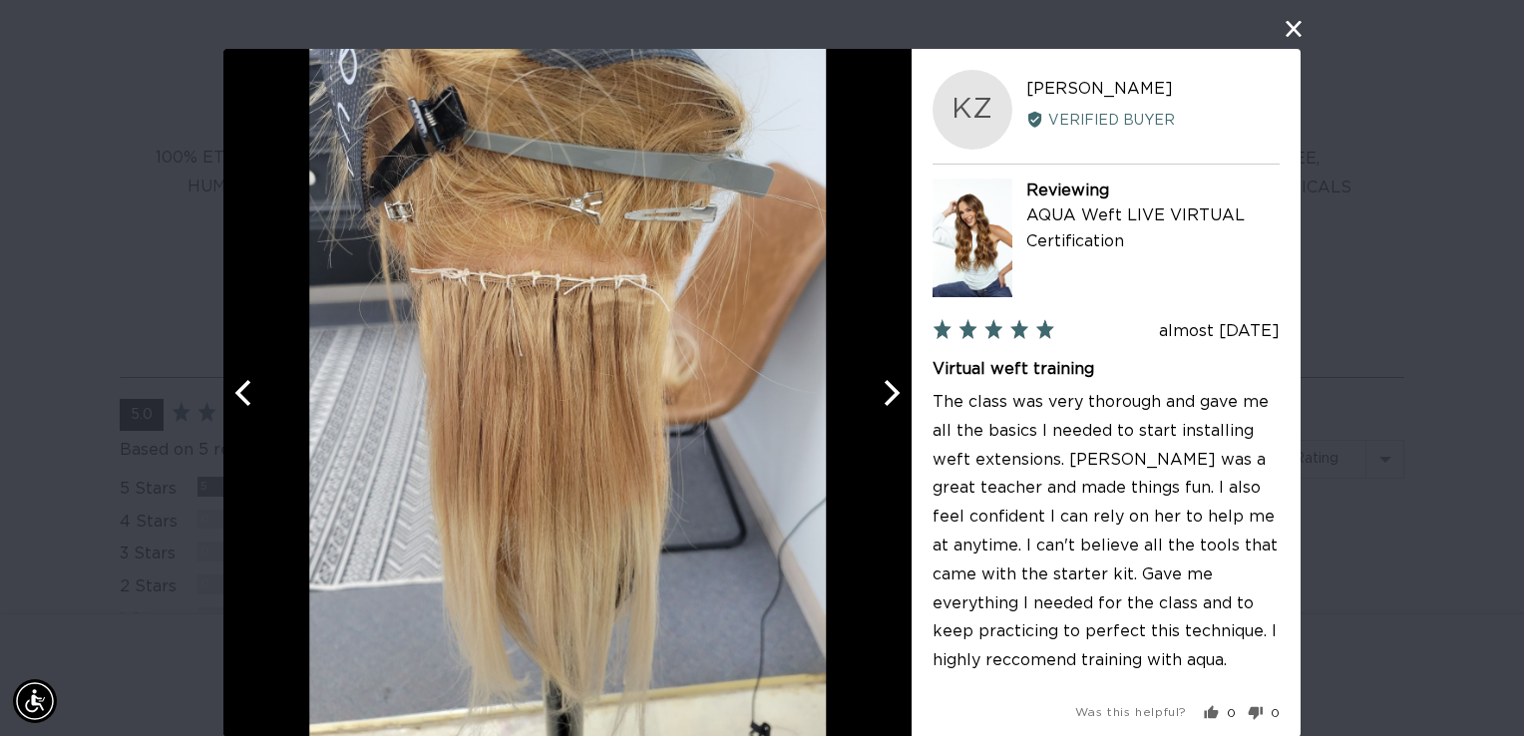
click at [885, 389] on icon "Next" at bounding box center [890, 393] width 26 height 26
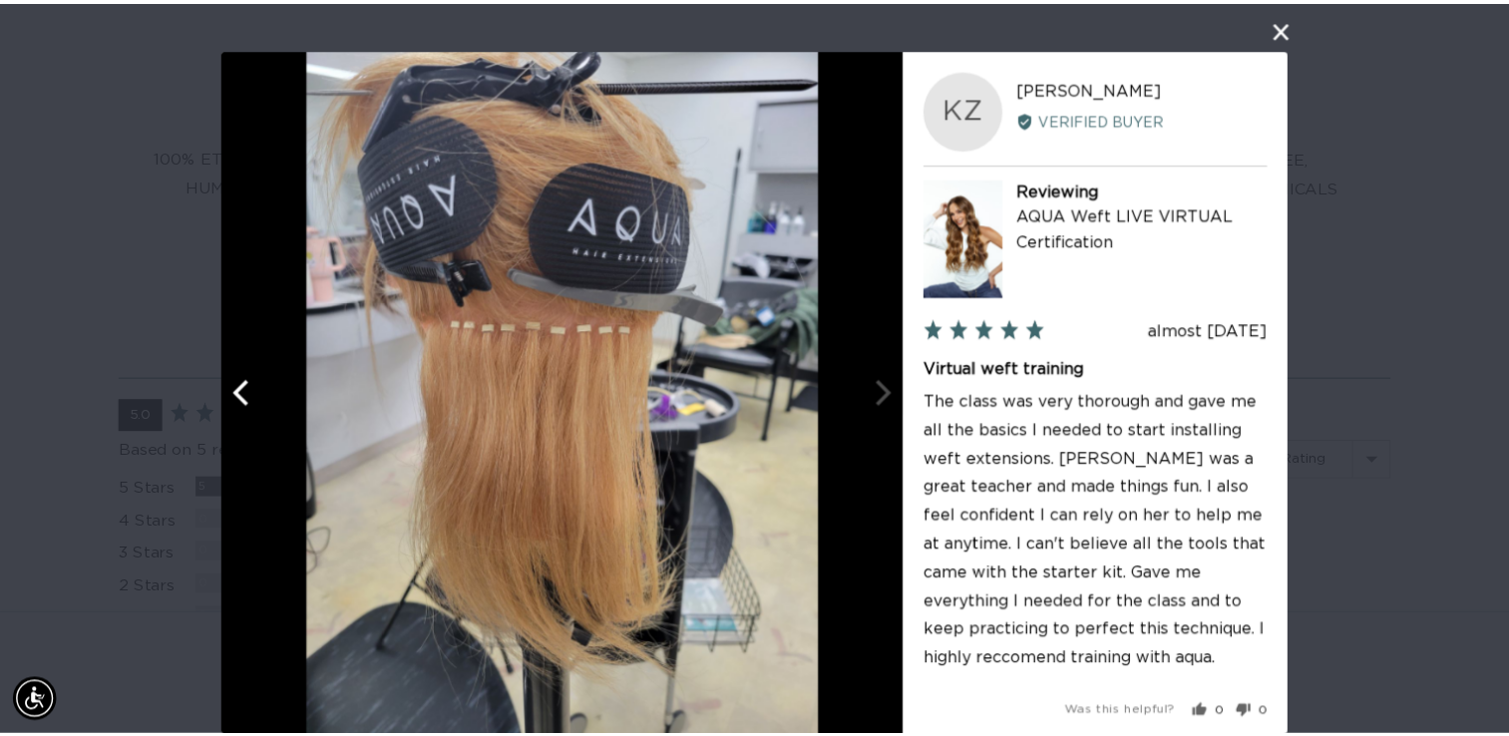
scroll to position [0, 2764]
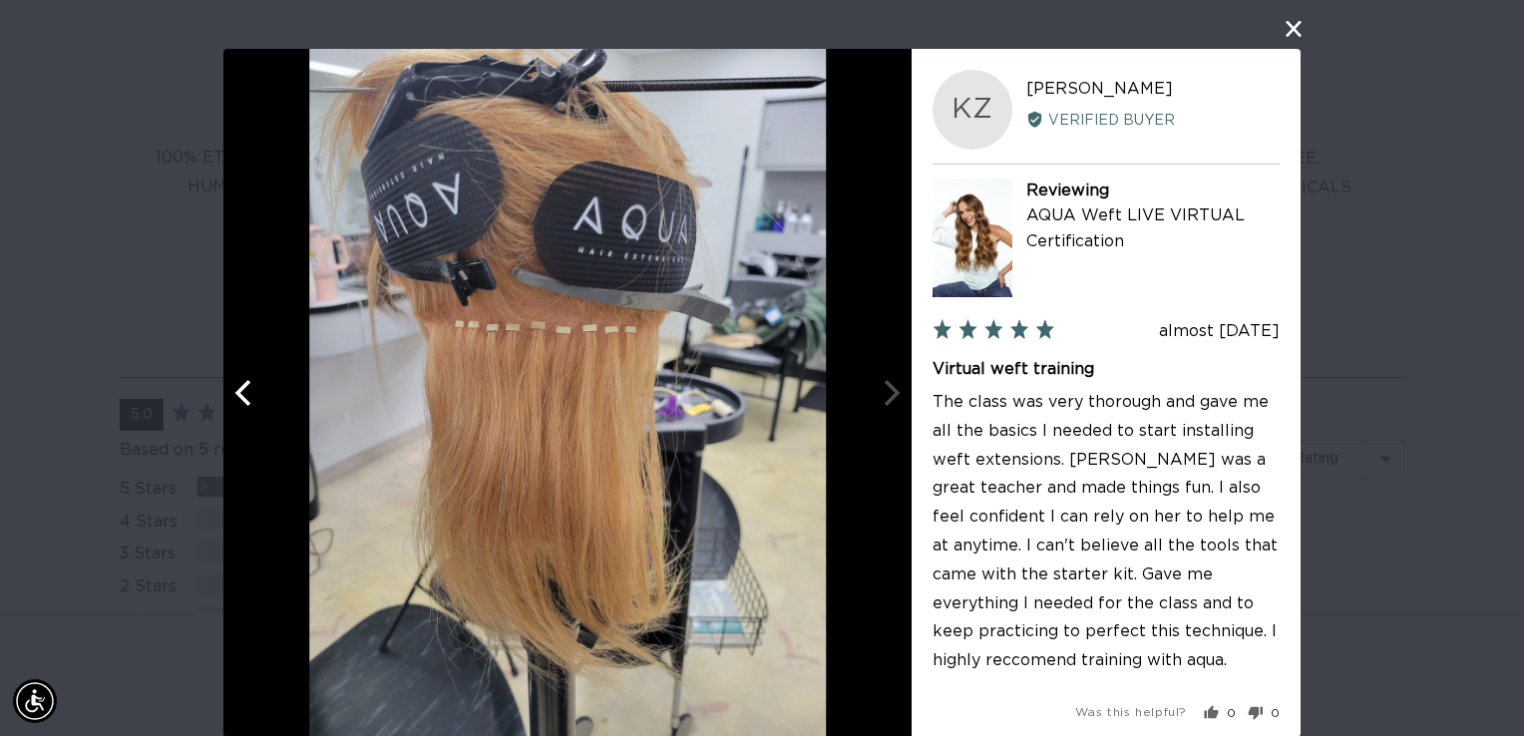
click at [885, 389] on div at bounding box center [567, 393] width 688 height 688
click at [1284, 34] on button "close this modal window" at bounding box center [1293, 29] width 24 height 24
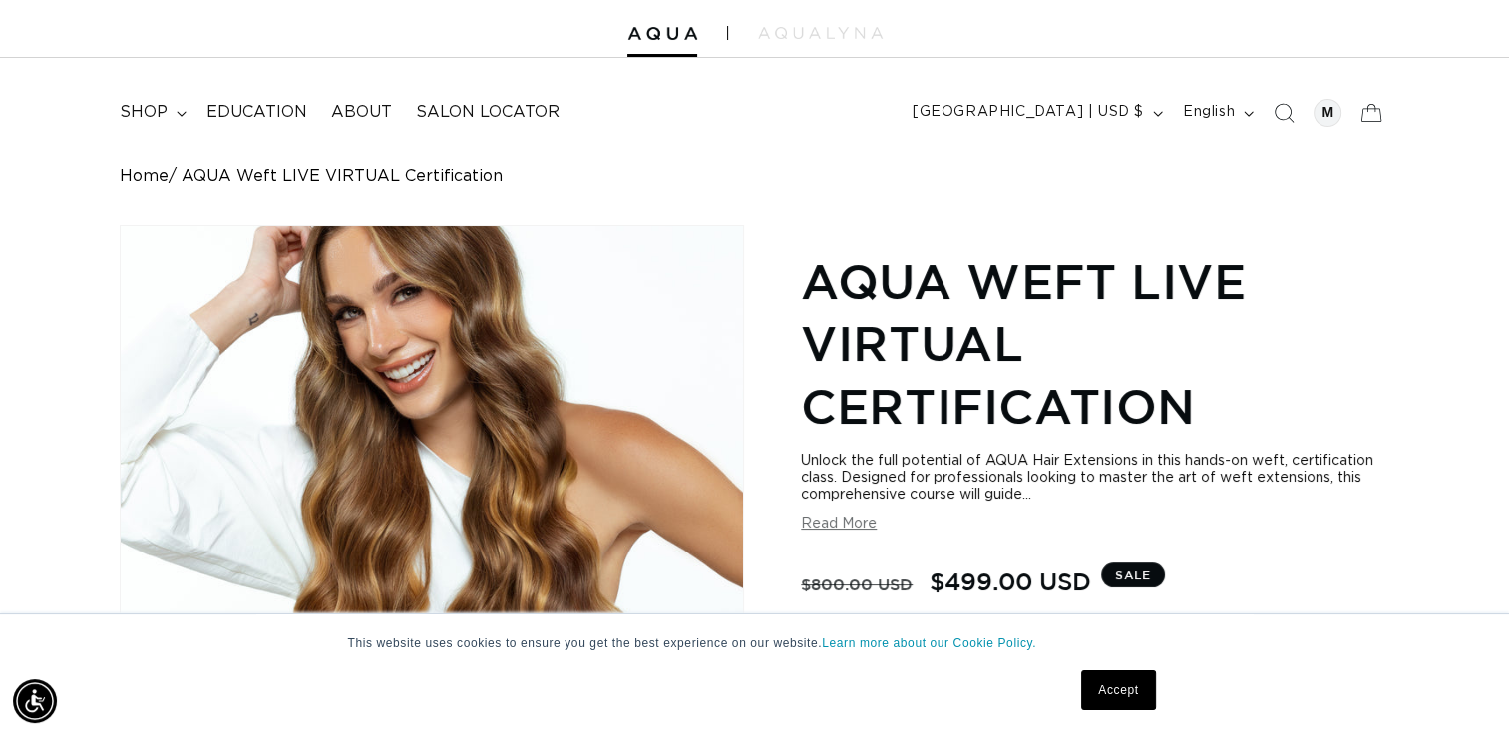
scroll to position [0, 1367]
